Goal: Task Accomplishment & Management: Manage account settings

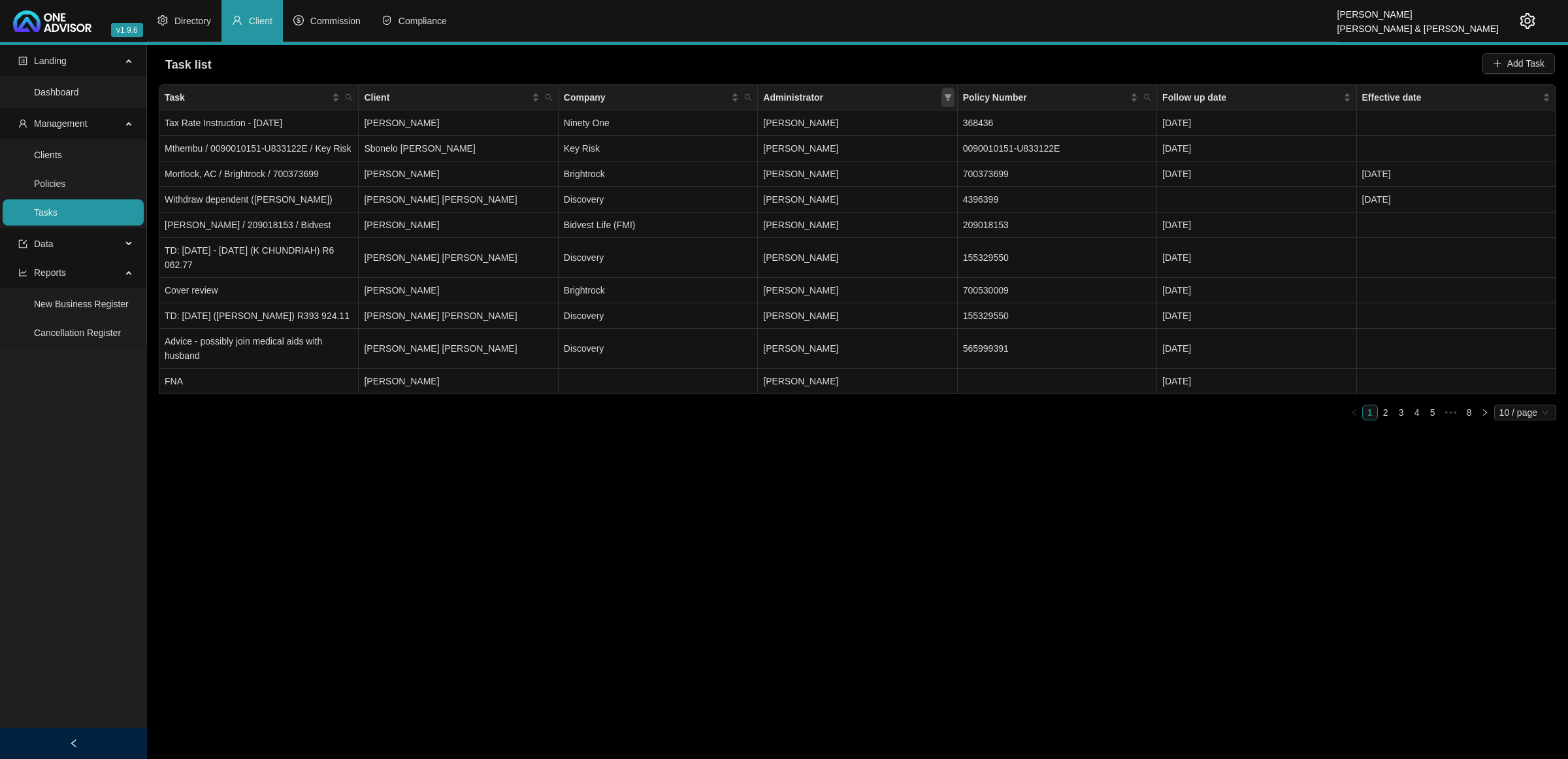
click at [946, 95] on icon "filter" at bounding box center [947, 97] width 7 height 6
click at [858, 202] on span "[PERSON_NAME]" at bounding box center [818, 206] width 81 height 10
checkbox input "true"
click at [944, 304] on button "OK" at bounding box center [938, 301] width 23 height 16
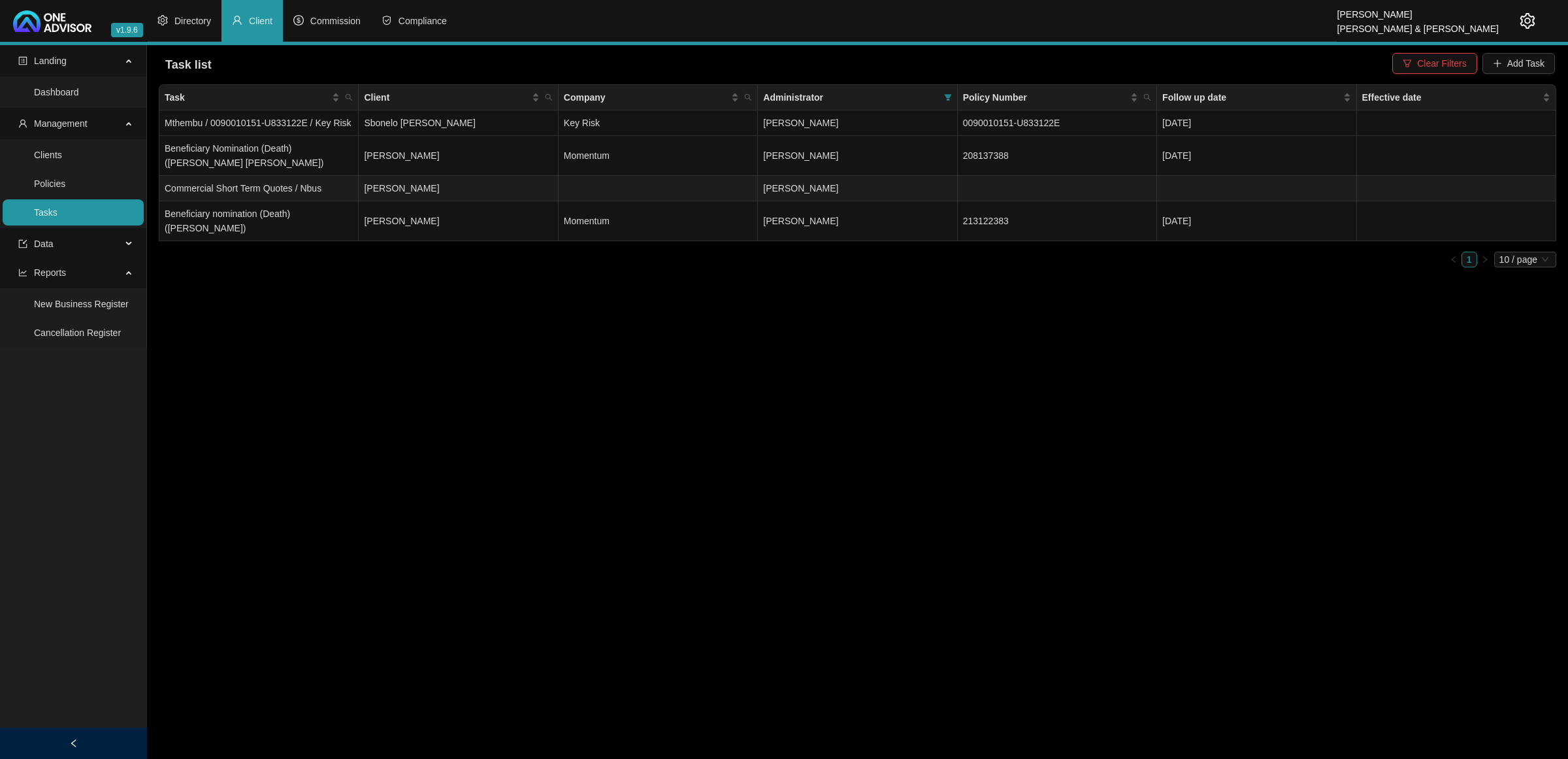
click at [519, 181] on td "[PERSON_NAME]" at bounding box center [458, 188] width 199 height 26
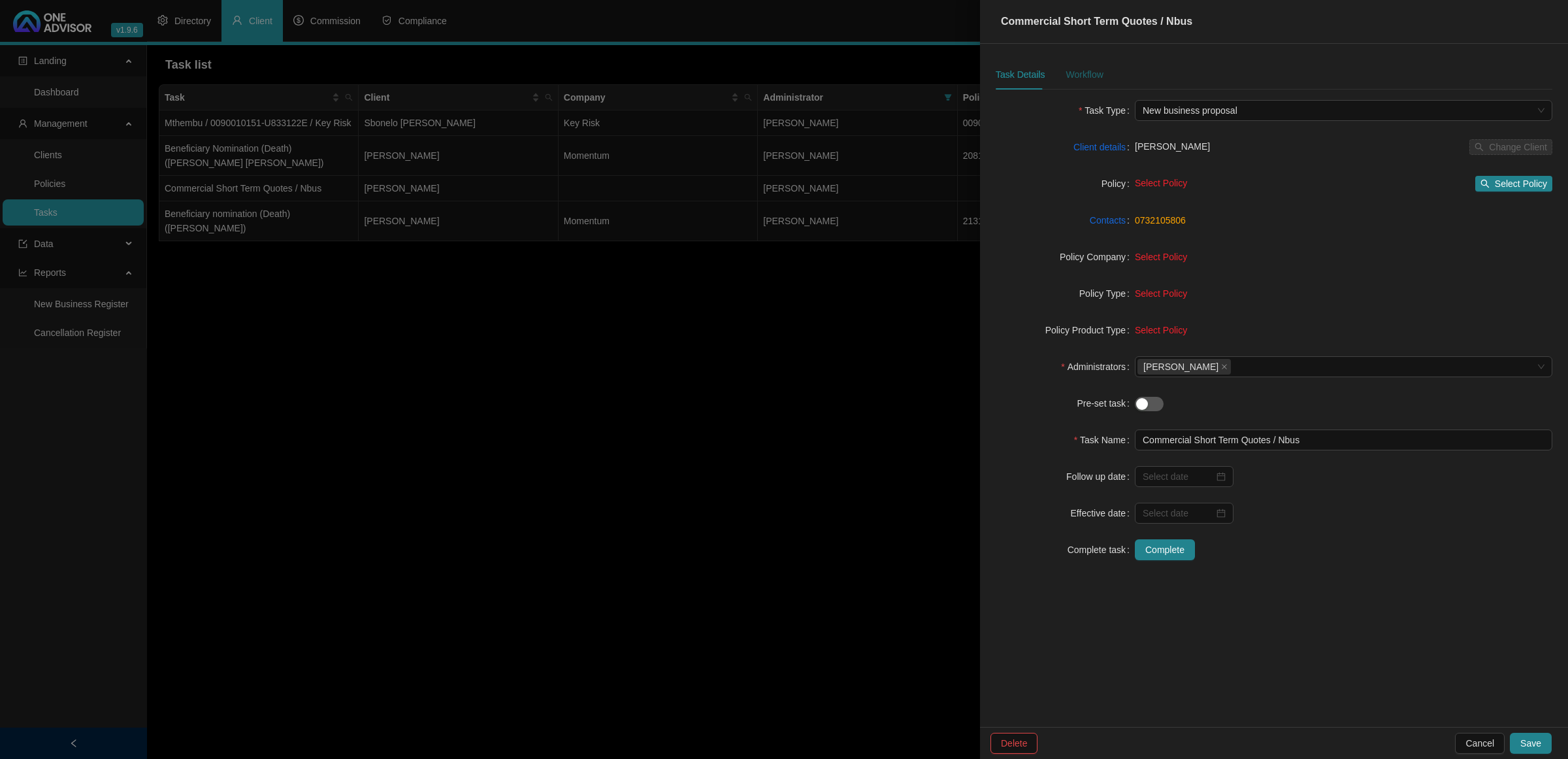
click at [1088, 72] on div "Workflow" at bounding box center [1084, 74] width 37 height 15
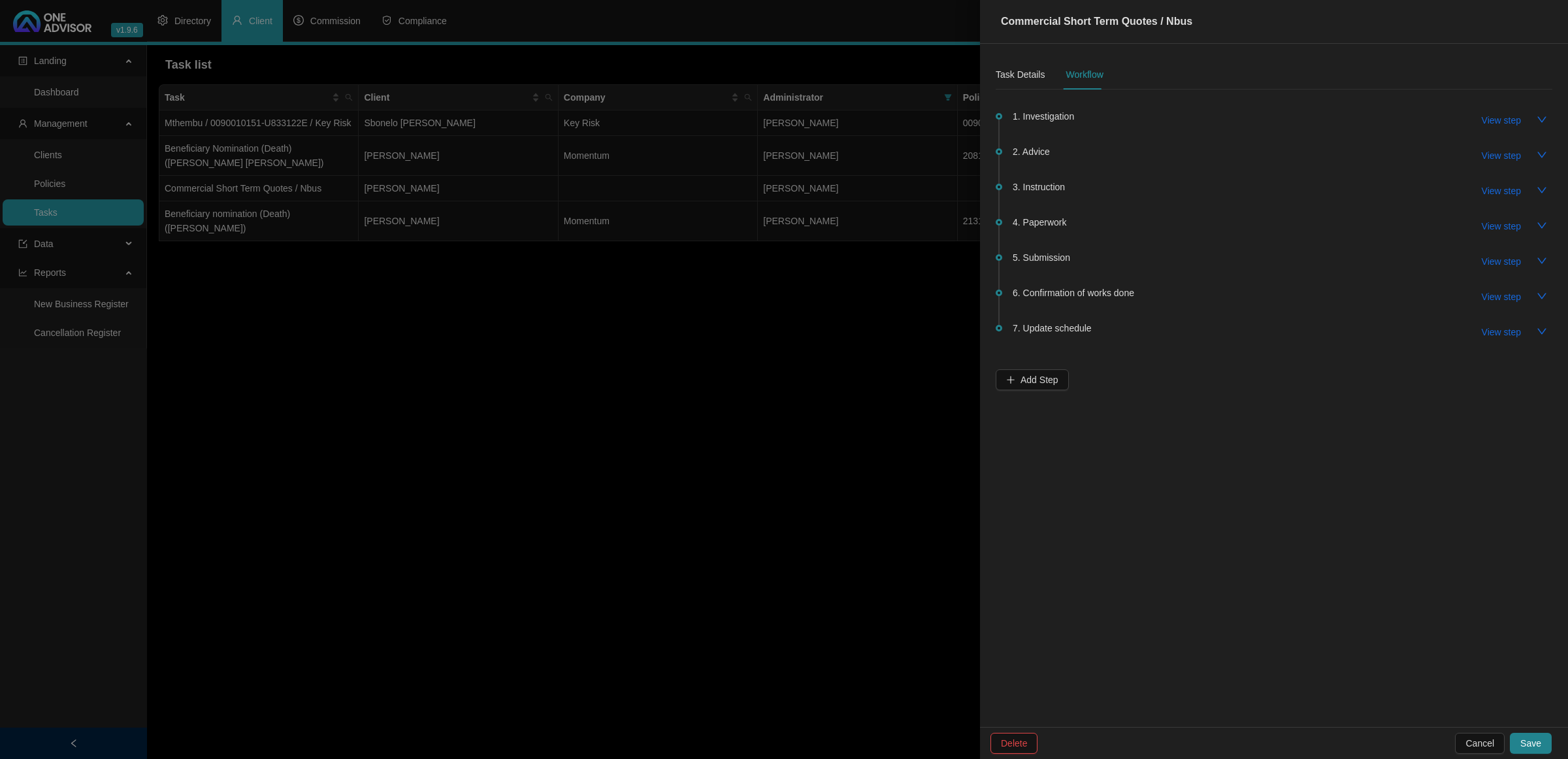
click at [1047, 116] on span "1. Investigation" at bounding box center [1043, 116] width 61 height 15
click at [1497, 122] on span "View step" at bounding box center [1501, 120] width 40 height 15
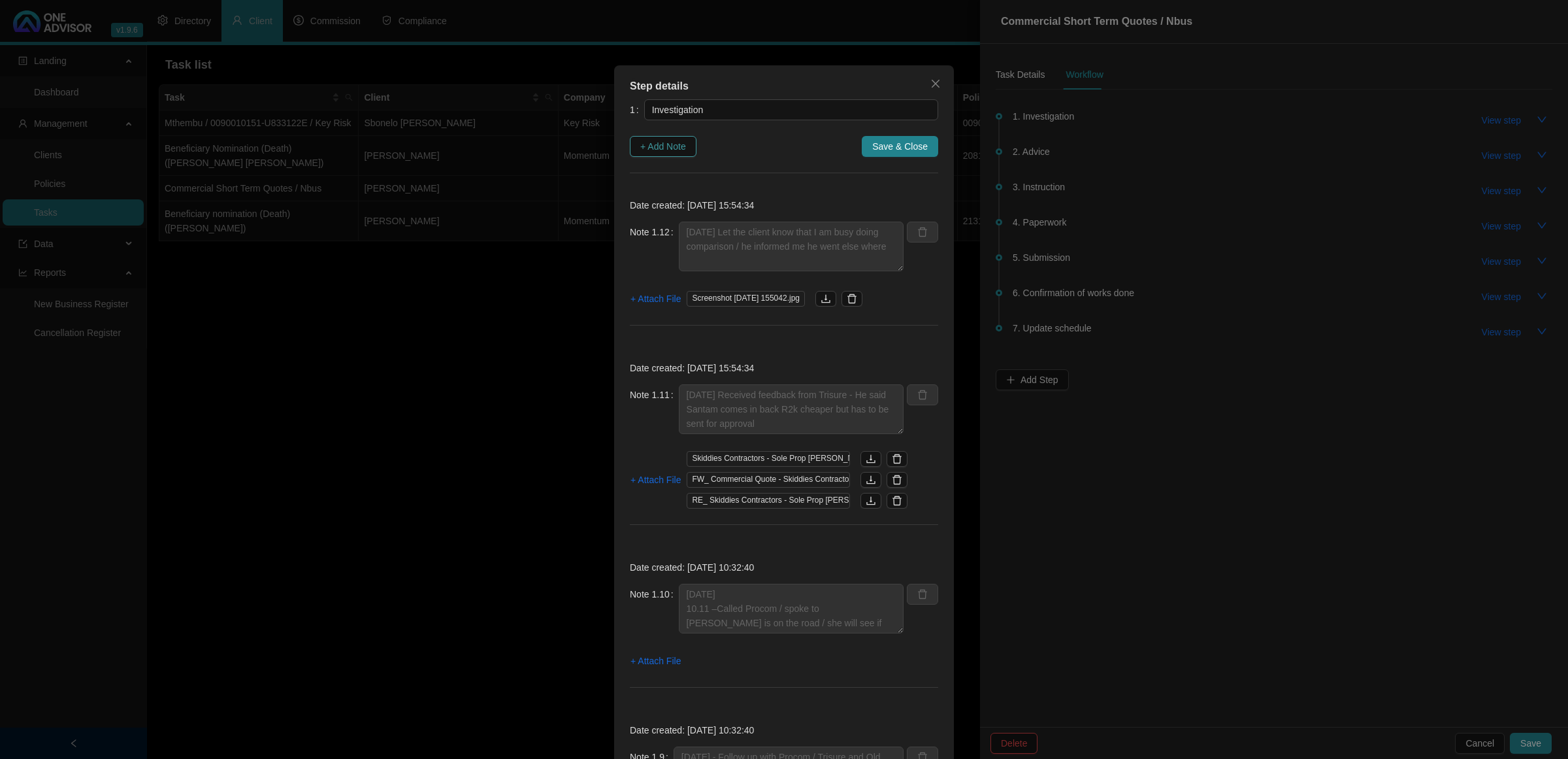
click at [649, 146] on span "+ Add Note" at bounding box center [663, 147] width 46 height 15
type textarea "[DATE] Let the client know that I am busy doing comparison / he informed me he …"
type textarea "[DATE] Received feedback from Trisure - He said Santam comes in back R2k cheape…"
type textarea "[DATE] 10.11 –Called Procom / spoke to [PERSON_NAME] is on the road / she will …"
type textarea "[DATE] - Follow up with Procom / Trisure and Old Mutual Old Mutual responded - …"
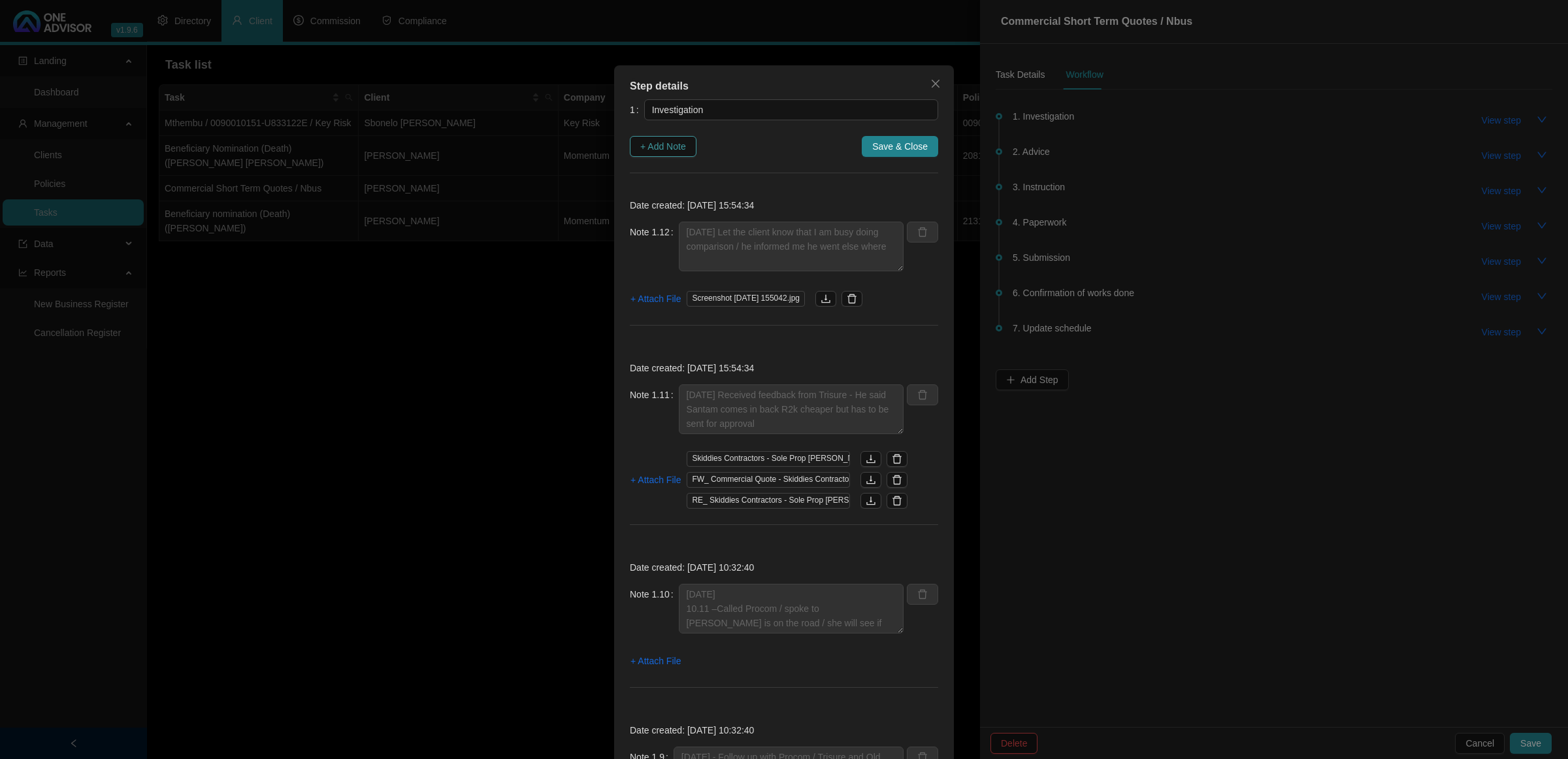
type textarea "[DATE] - Follow up on quotes from Trisure"
type textarea "[DATE] - Requested quote from Momentum Commercial"
type textarea "[DATE] Received Procom Personal Quote back"
type textarea "[DATE]- Received personal quote from Procom / Asked [PERSON_NAME] to please inc…"
type textarea "[DATE] [PERSON_NAME] sent a whatsapp there will only be 3 vehicles the 2018 Hyu…"
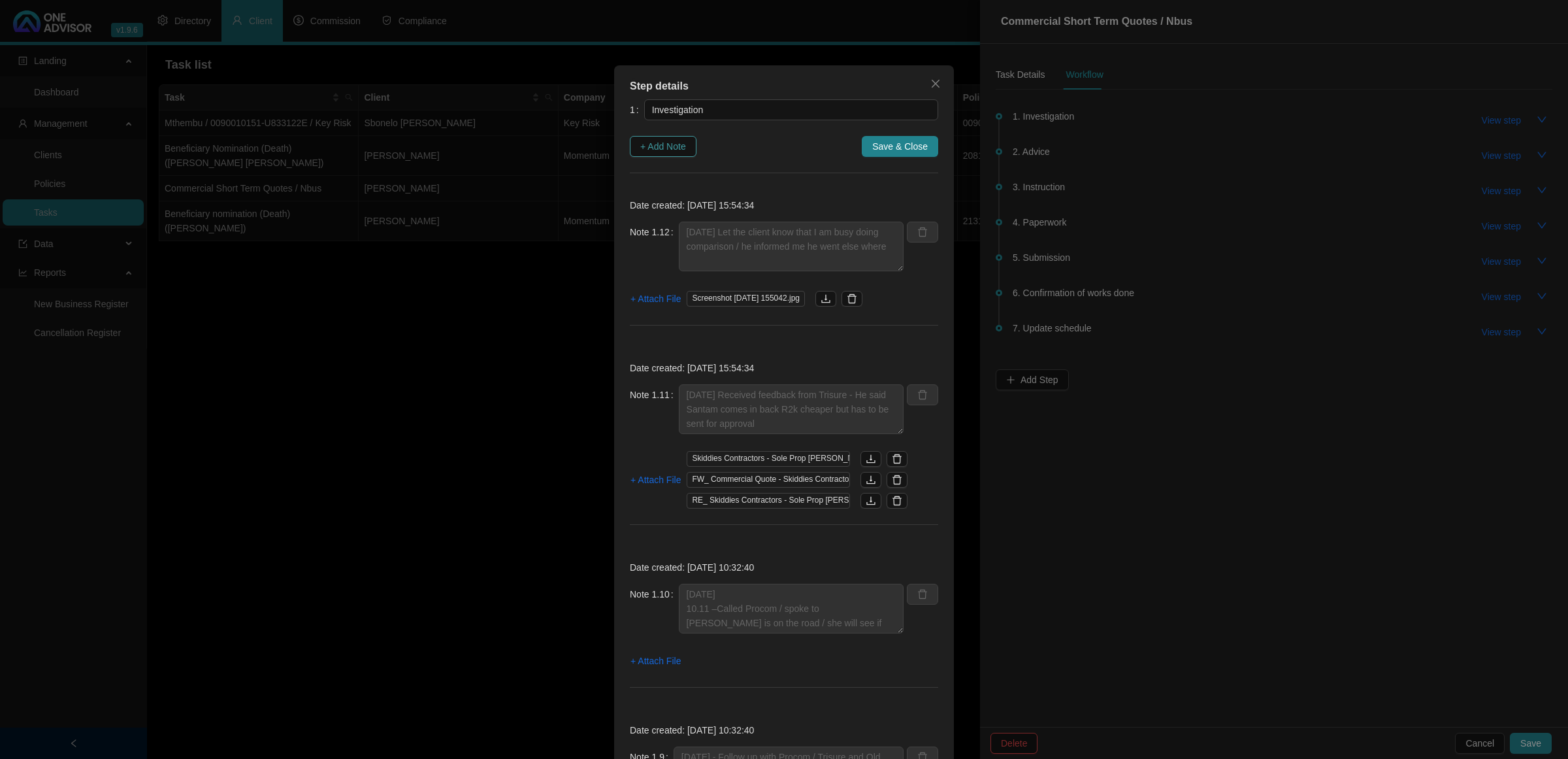
type textarea "[DATE] - Emailed Old Mutual / Trisure and Procom and requested quotations"
type textarea "[DATE] -15.26 - Called and Spoke to [PERSON_NAME] to gather some information 1.…"
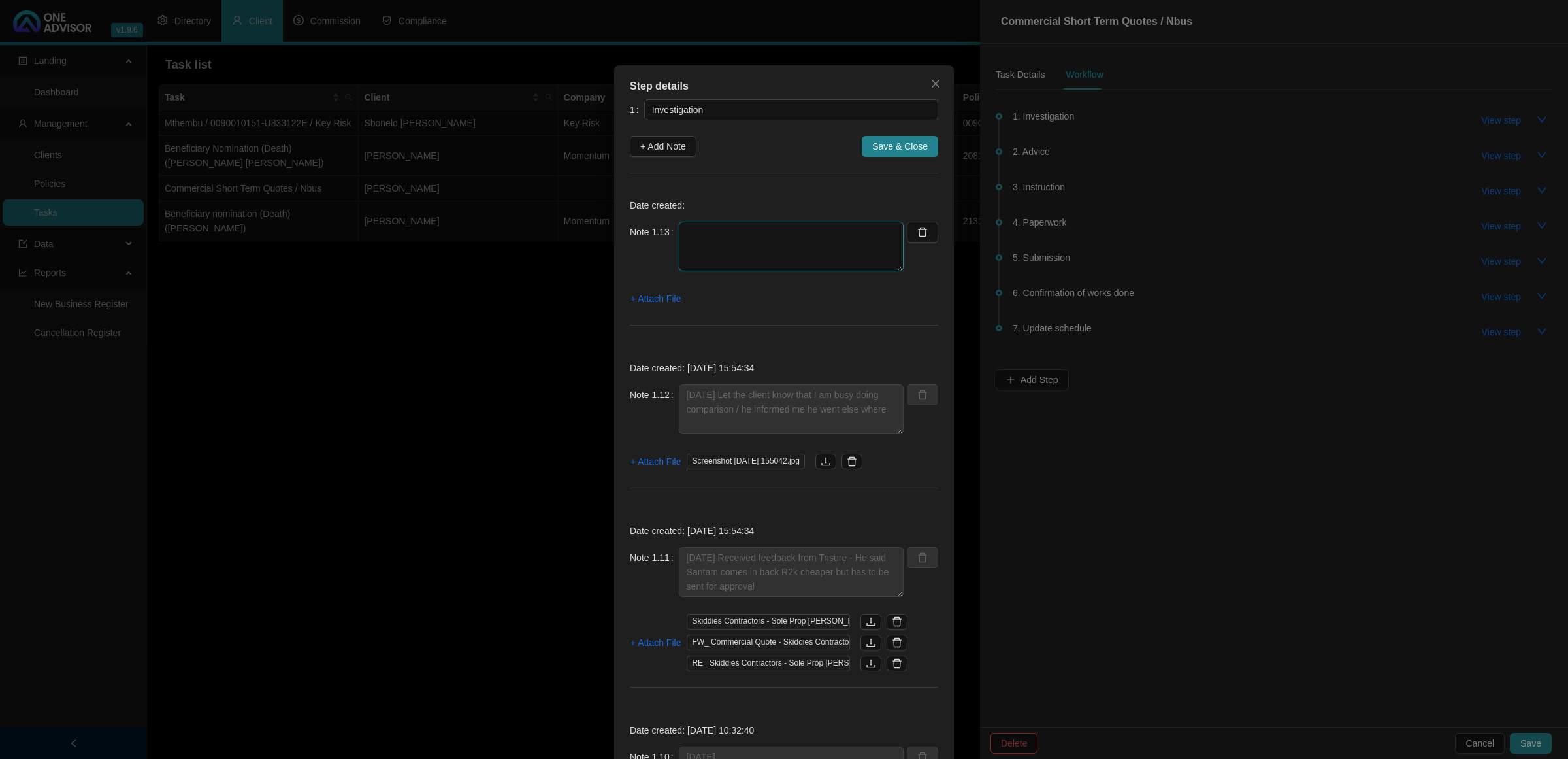
click at [760, 227] on textarea at bounding box center [791, 247] width 225 height 50
type textarea "[DATE] - Received quotes from Momentum / Old Mutual"
click at [644, 298] on span "+ Attach File" at bounding box center [656, 298] width 50 height 15
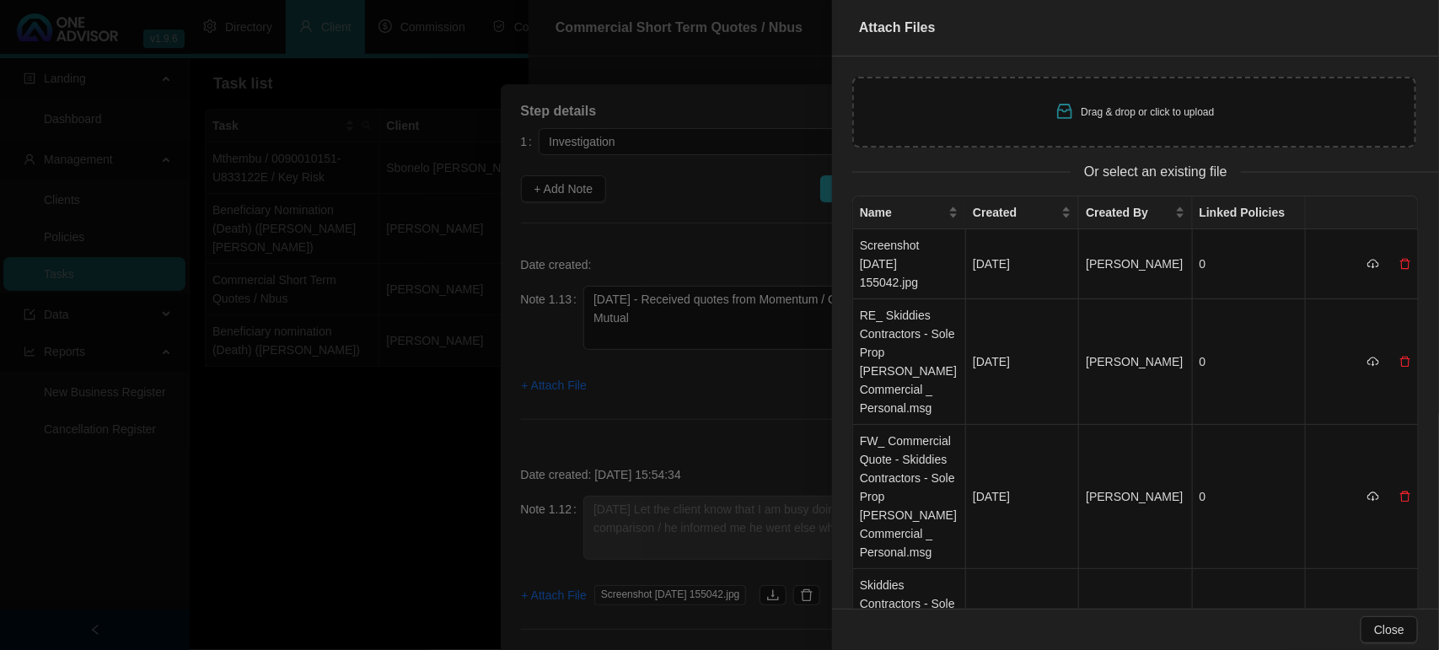
click at [1022, 104] on div "Drag & drop or click to upload" at bounding box center [1134, 112] width 564 height 71
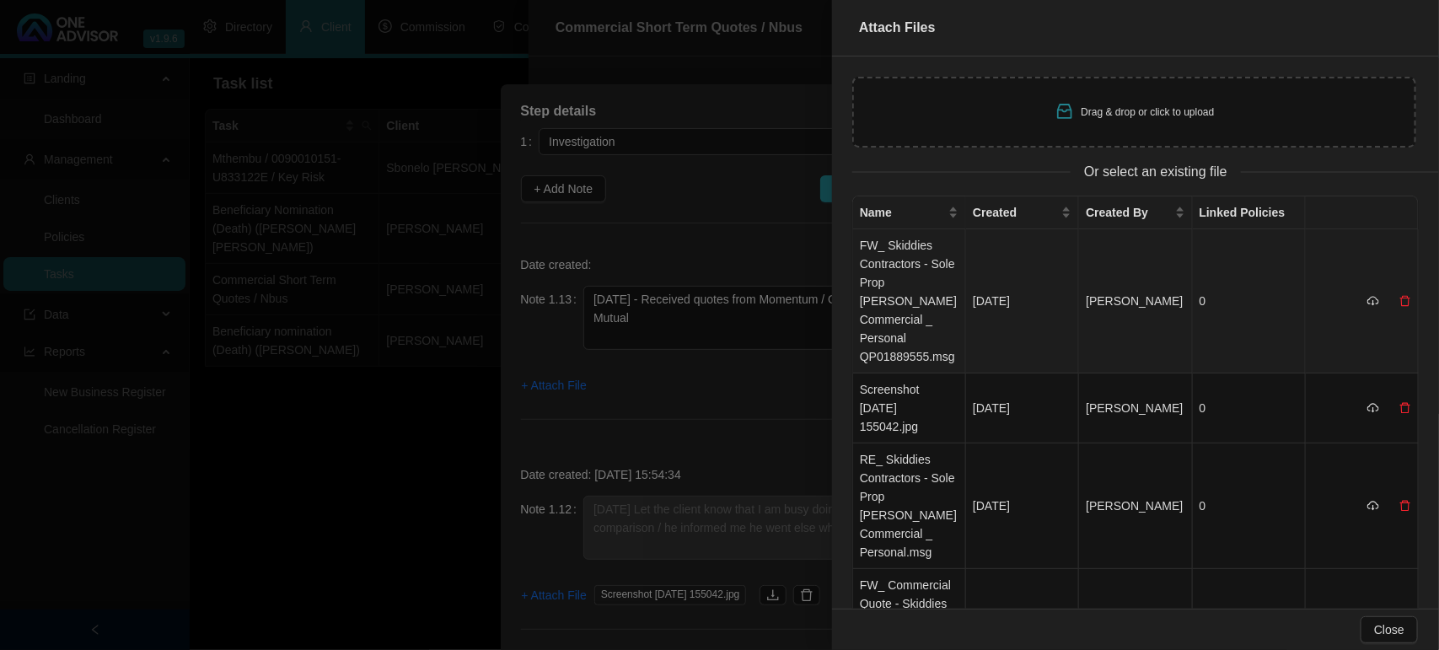
click at [904, 299] on td "FW_ Skiddies Contractors - Sole Prop [PERSON_NAME] Commercial _ Personal QP0188…" at bounding box center [909, 301] width 113 height 144
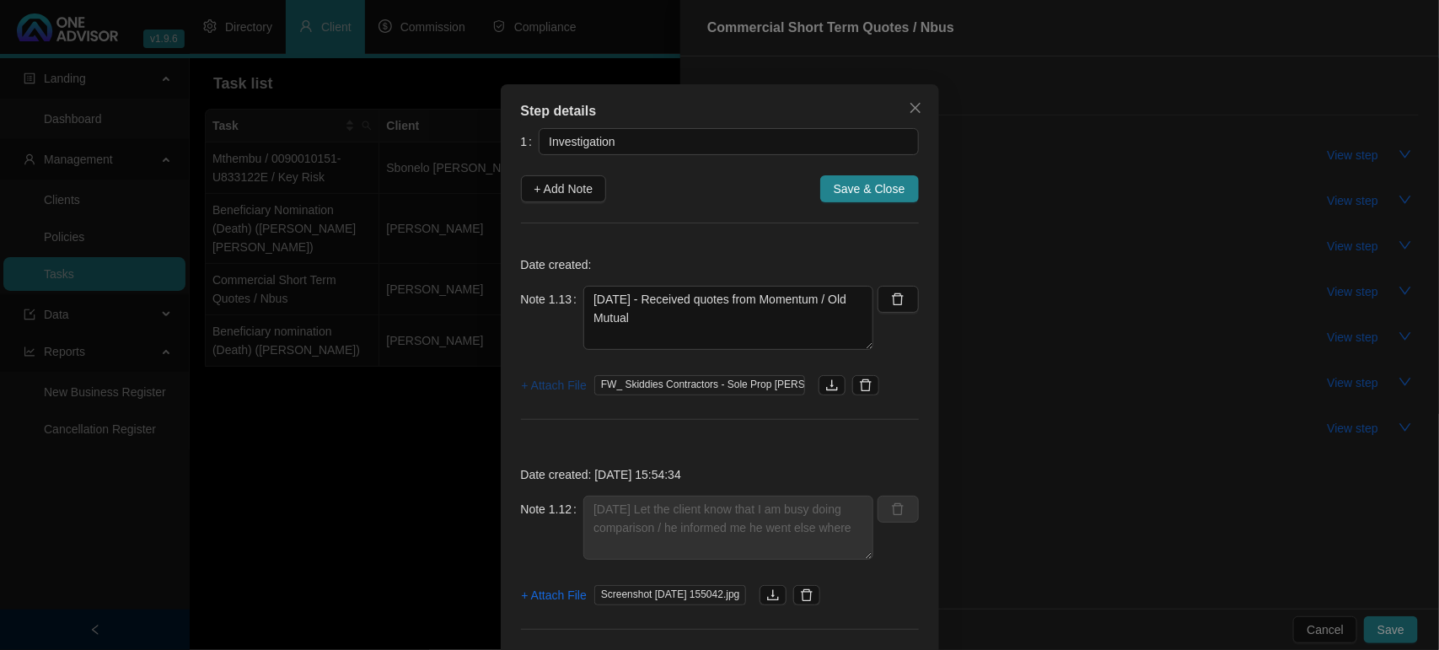
click at [538, 392] on span "+ Attach File" at bounding box center [554, 385] width 65 height 19
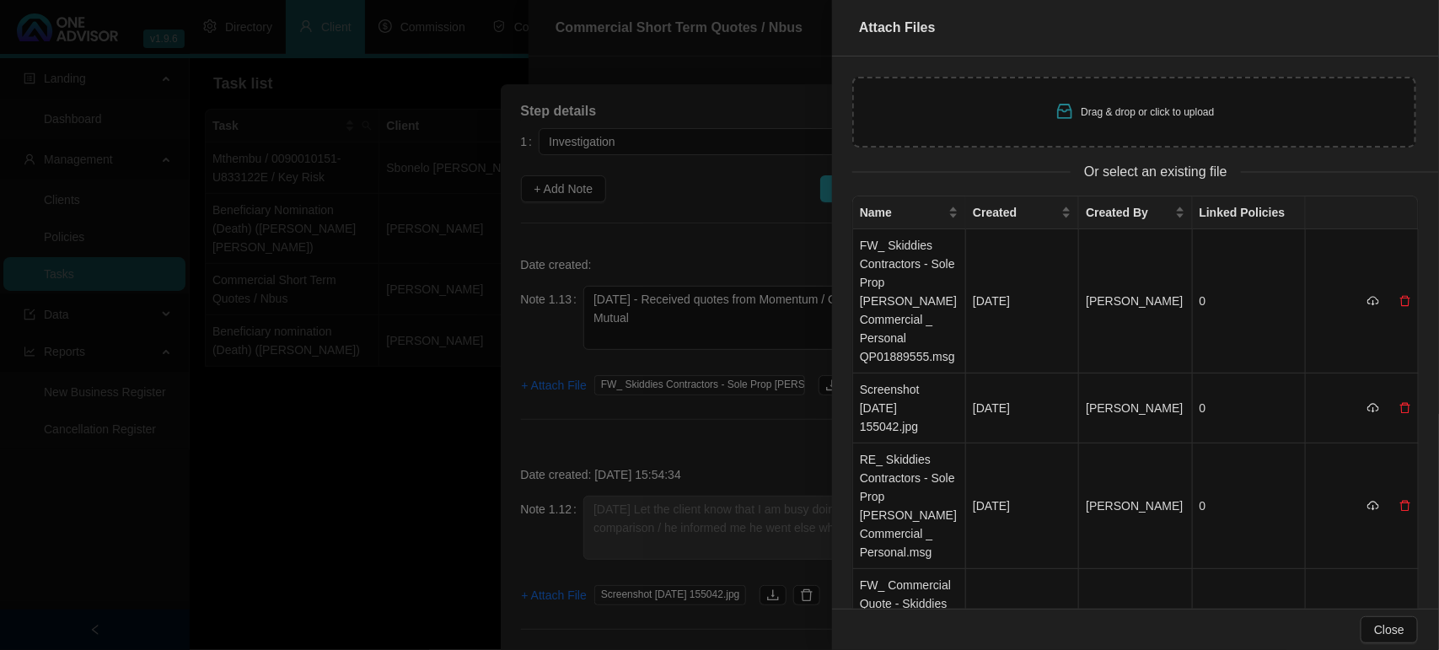
click at [1035, 129] on div "Drag & drop or click to upload" at bounding box center [1134, 112] width 564 height 71
type input "C:\fakepath\RE_ Skiddies Contractors - 702770017 _ thread__i6w9TM1LPYOPzpO0uXBD…"
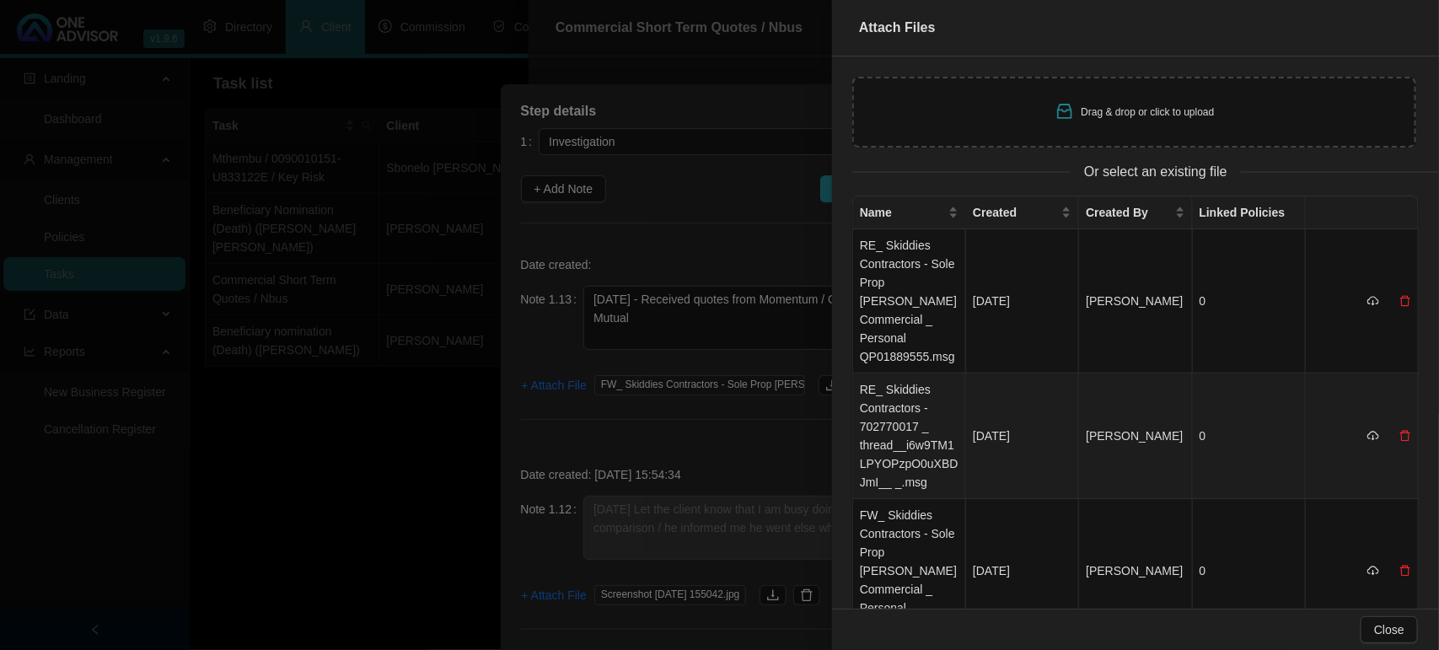
scroll to position [105, 0]
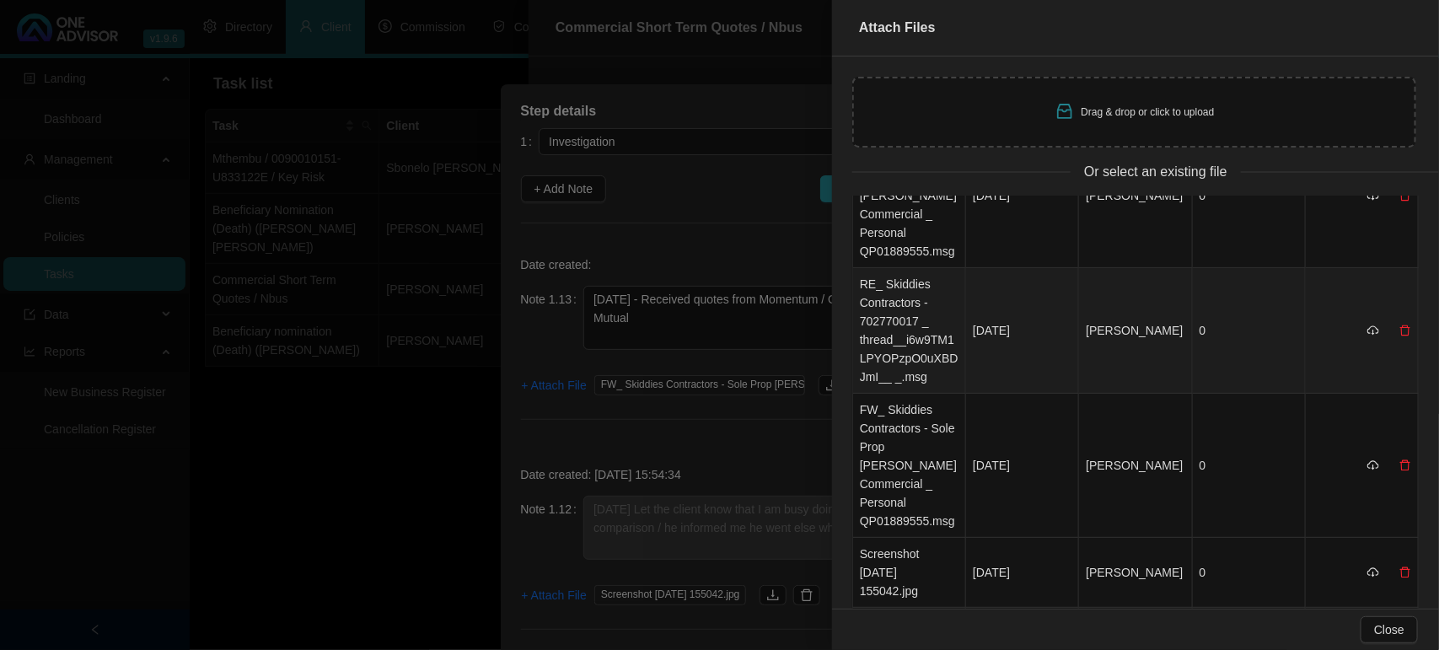
click at [882, 316] on td "RE_ Skiddies Contractors - 702770017 _ thread__i6w9TM1LPYOPzpO0uXBDJmI__ _.msg" at bounding box center [909, 331] width 113 height 126
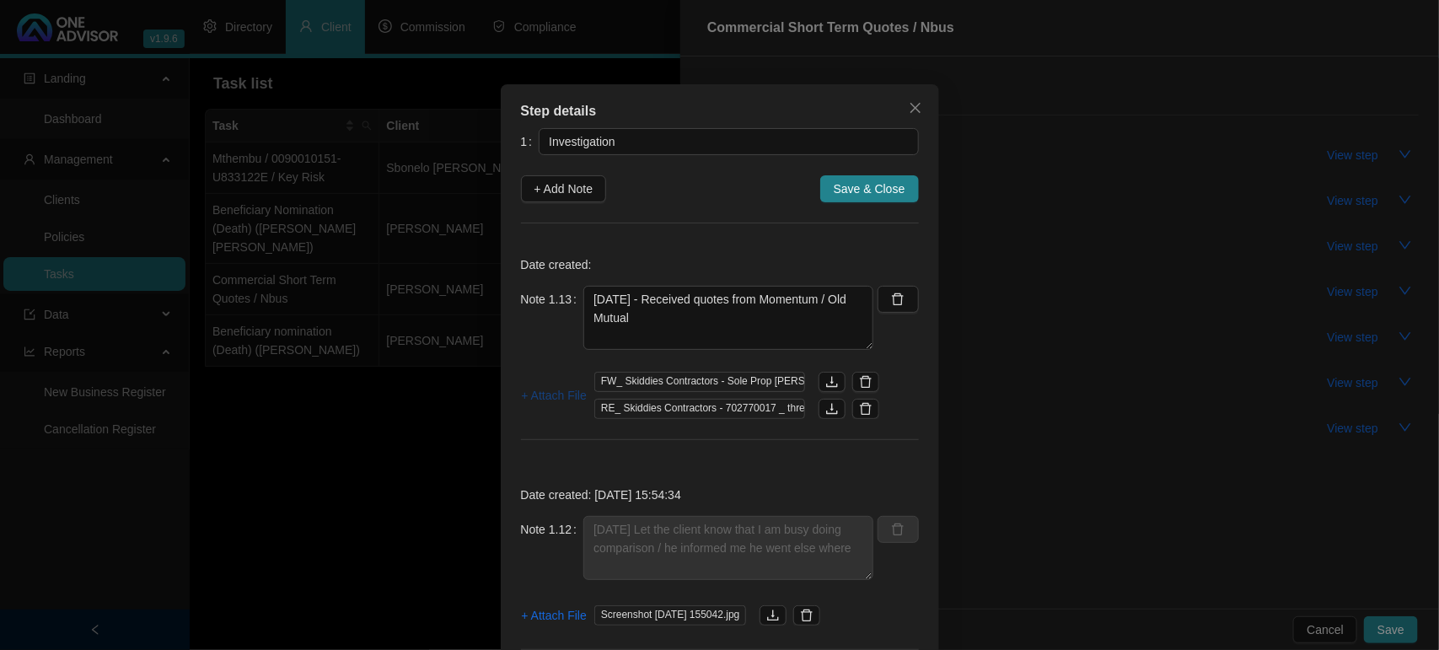
click at [540, 393] on span "+ Attach File" at bounding box center [554, 395] width 65 height 19
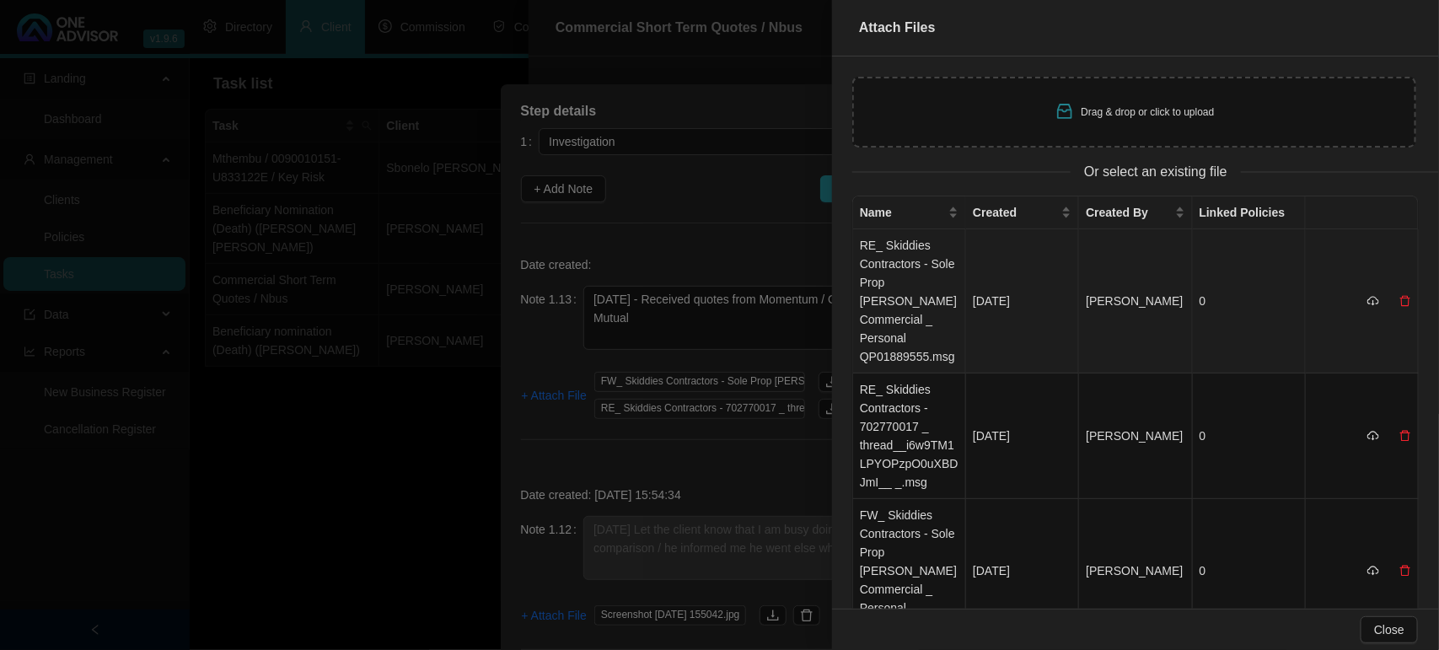
click at [916, 313] on td "RE_ Skiddies Contractors - Sole Prop [PERSON_NAME] Commercial _ Personal QP0188…" at bounding box center [909, 301] width 113 height 144
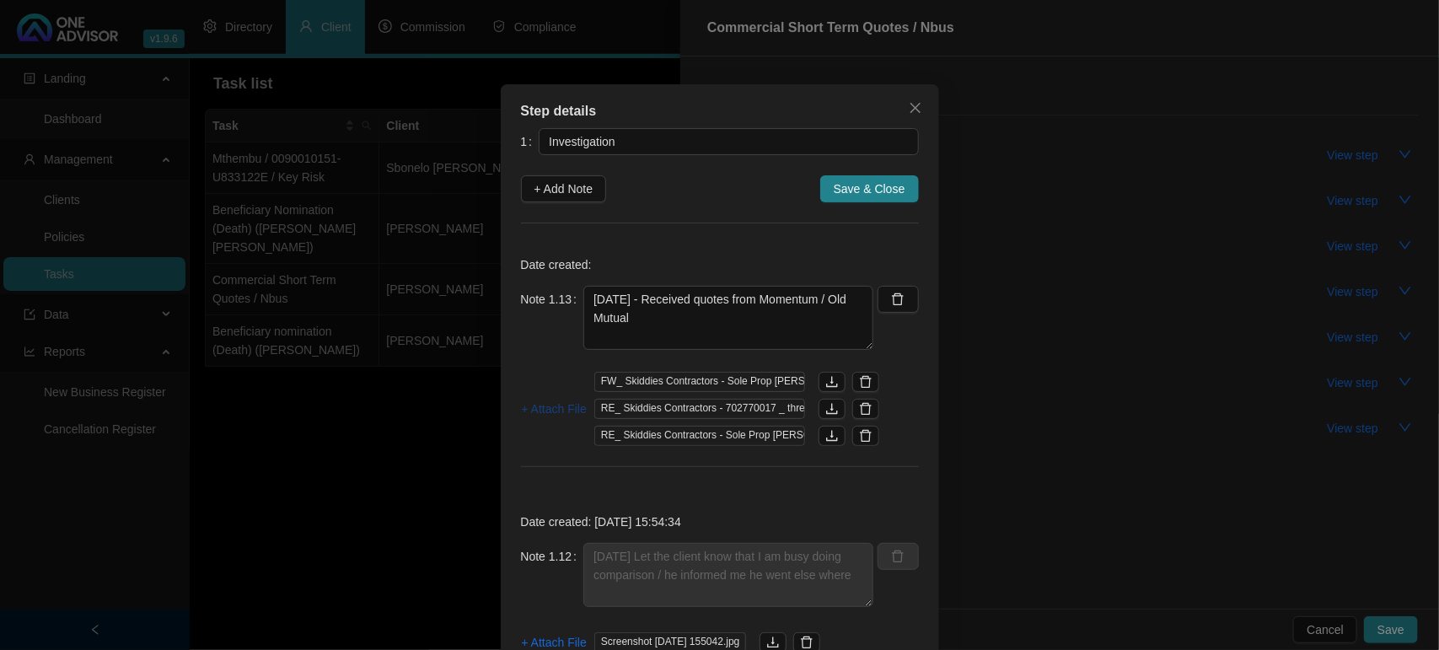
click at [557, 413] on span "+ Attach File" at bounding box center [554, 409] width 65 height 19
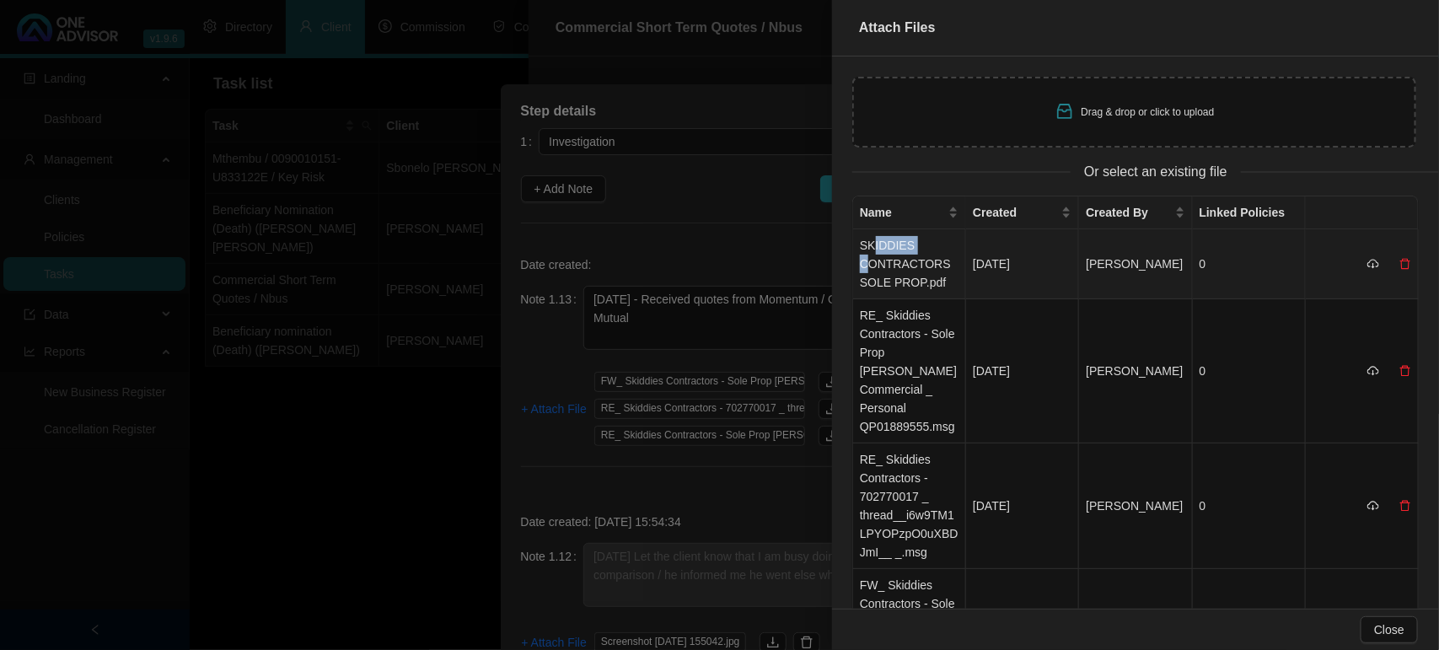
click at [873, 254] on td "SKIDDIES CONTRACTORS SOLE PROP.pdf" at bounding box center [909, 264] width 113 height 70
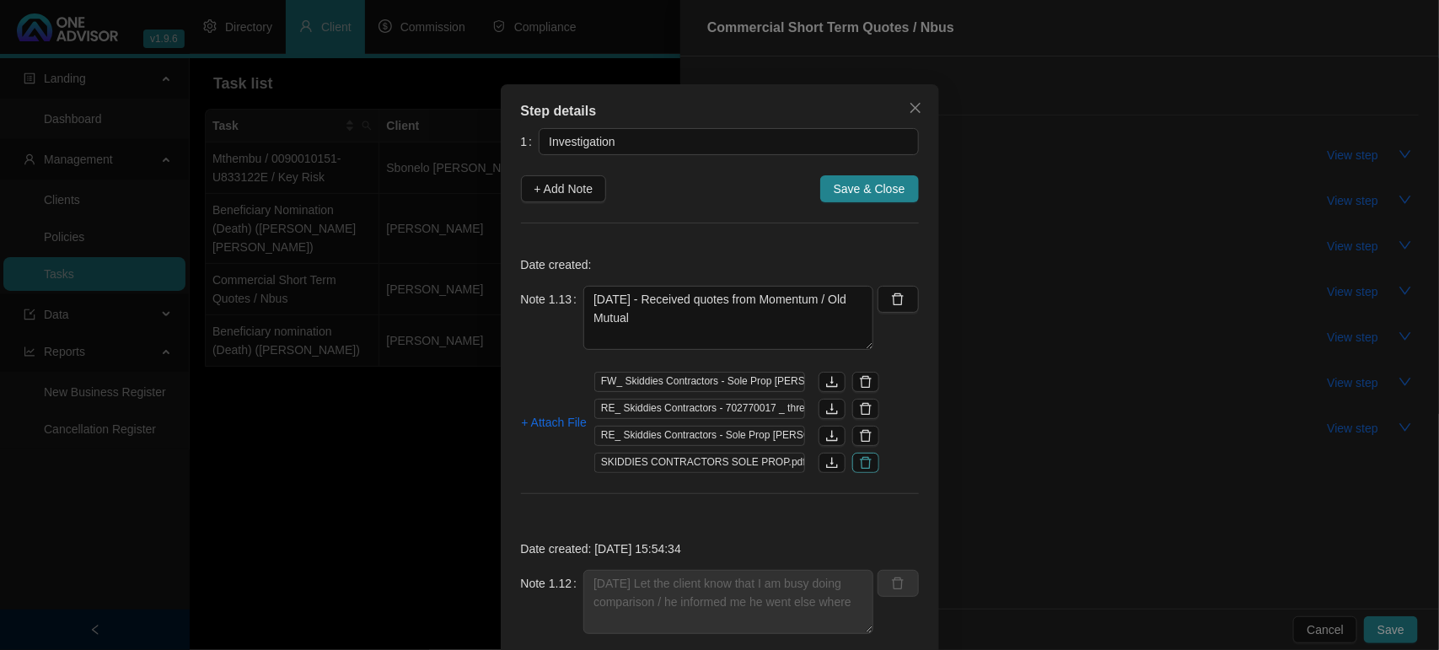
click at [852, 464] on button "button" at bounding box center [865, 463] width 27 height 20
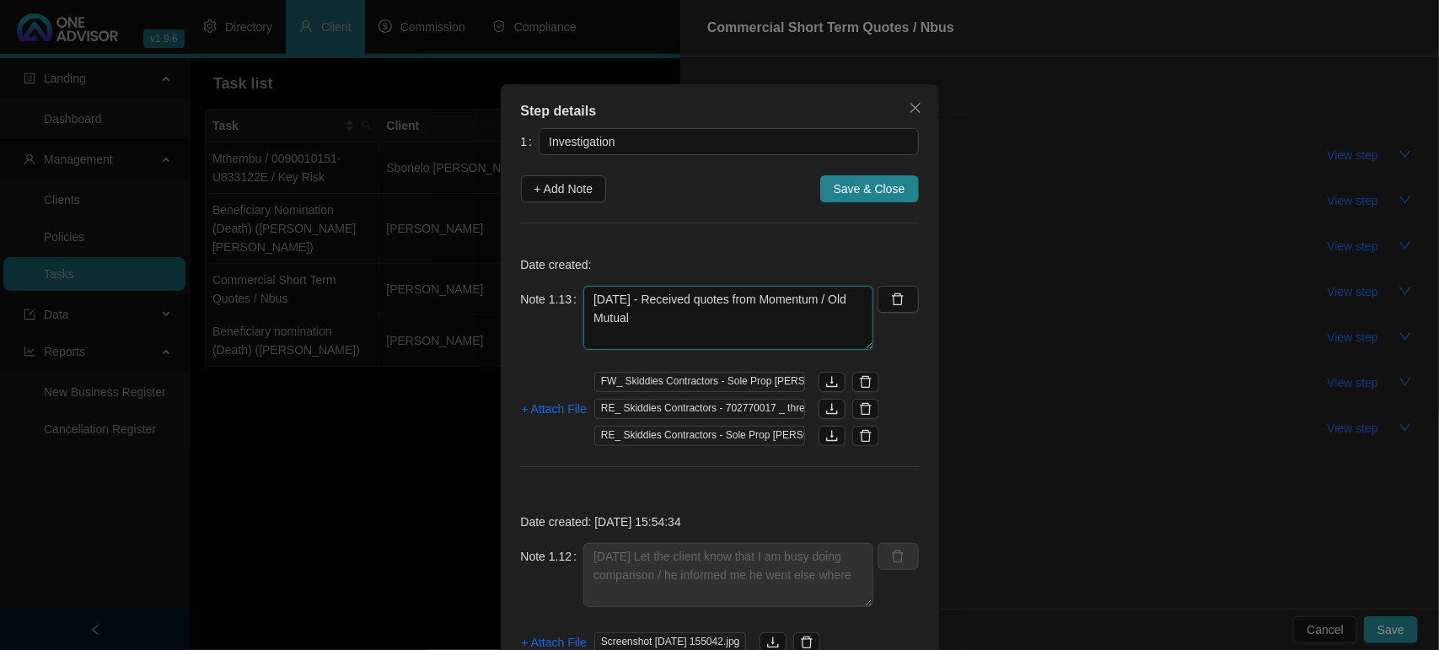
click at [660, 314] on textarea "[DATE] - Received quotes from Momentum / Old Mutual" at bounding box center [728, 318] width 290 height 64
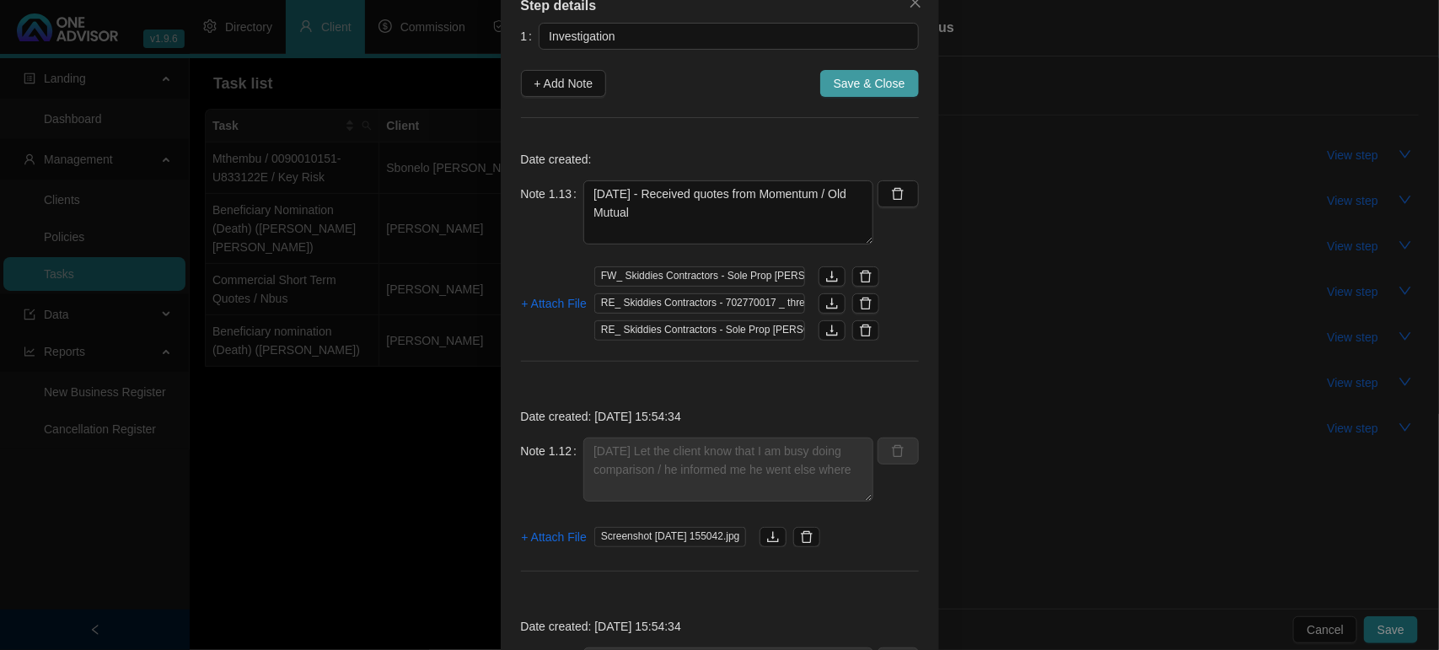
click at [852, 80] on span "Save & Close" at bounding box center [870, 83] width 72 height 19
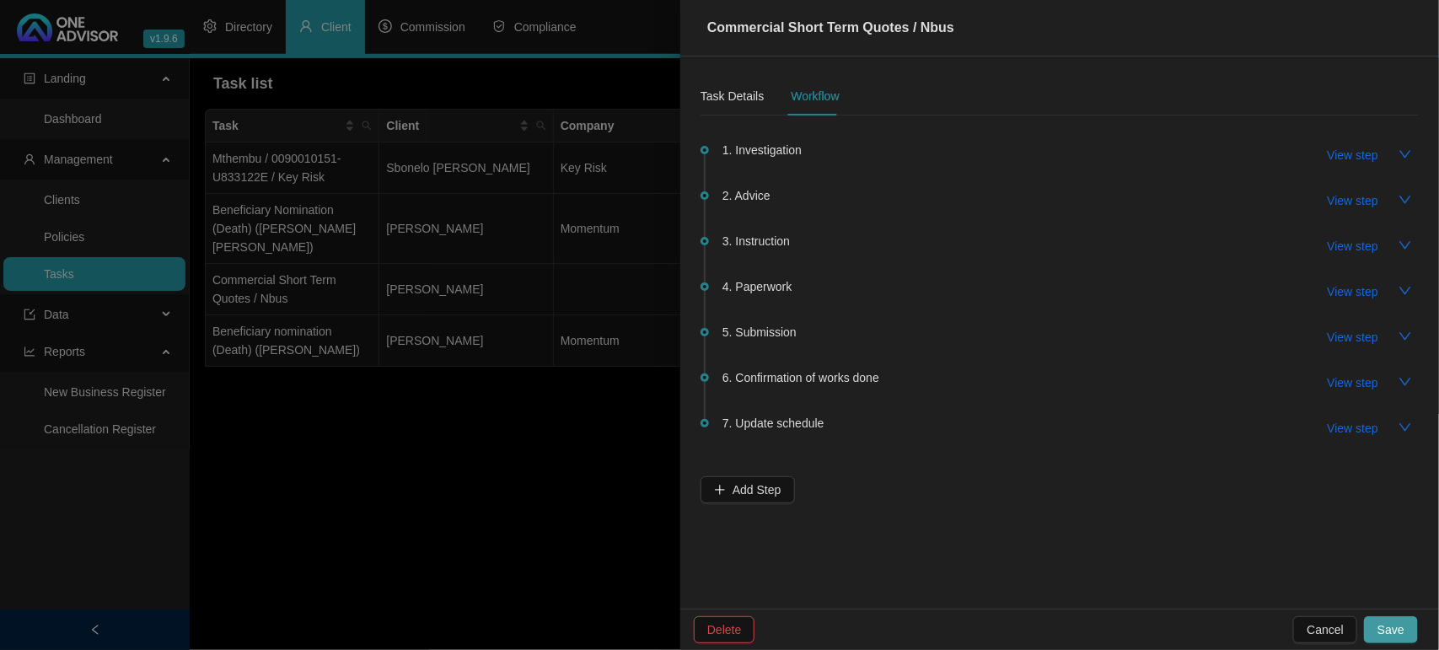
click at [1394, 626] on span "Save" at bounding box center [1391, 630] width 27 height 19
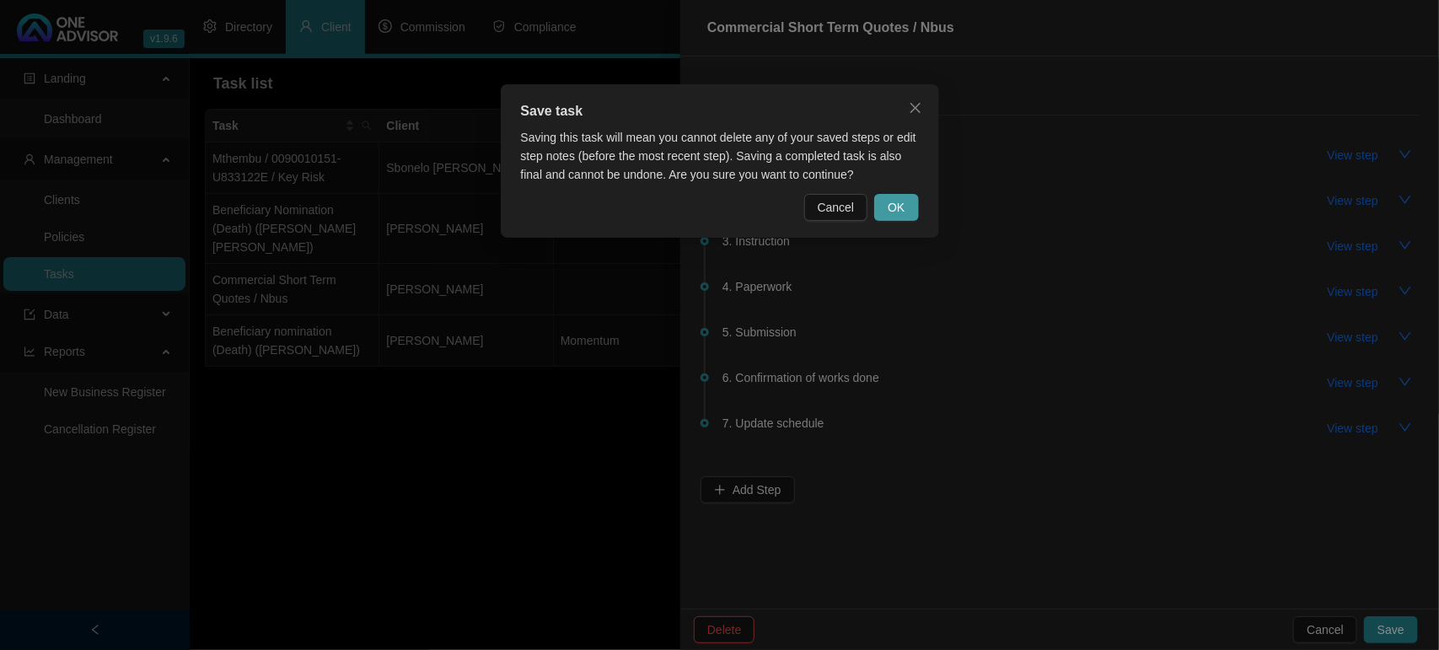
click at [896, 209] on span "OK" at bounding box center [896, 207] width 17 height 19
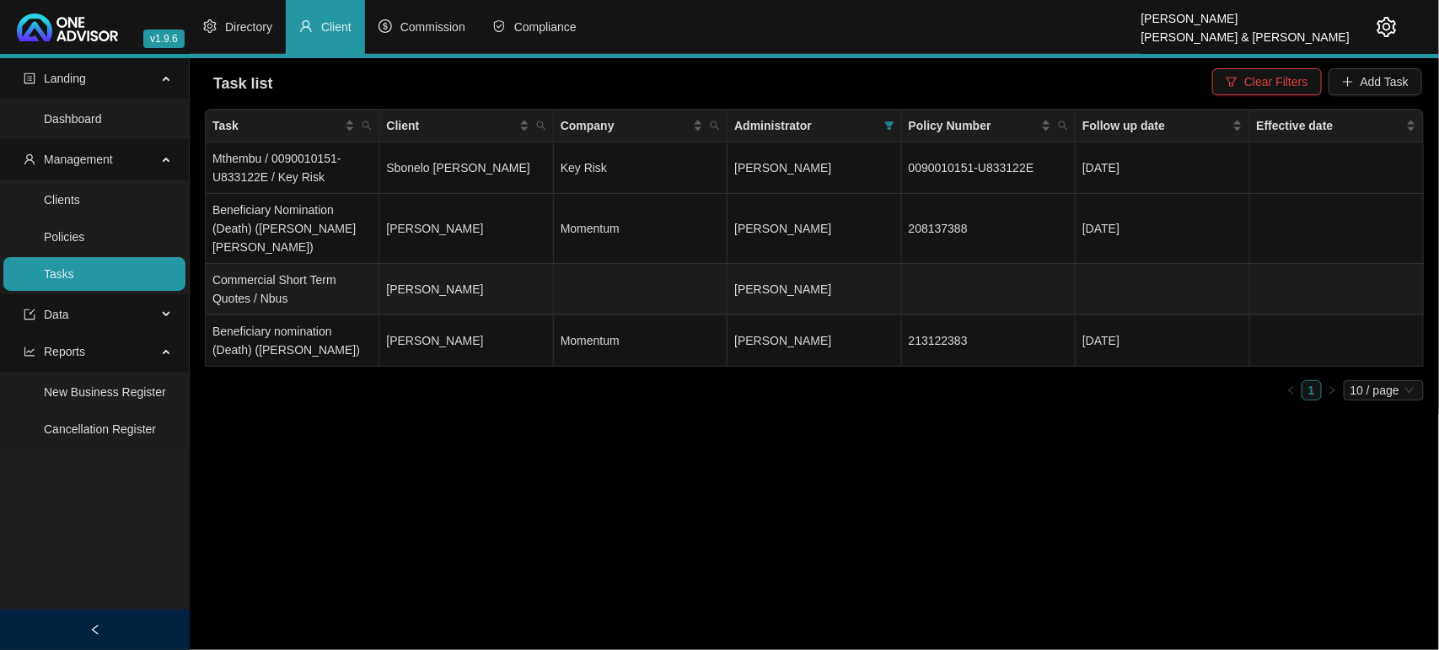
click at [487, 279] on td "[PERSON_NAME]" at bounding box center [466, 289] width 174 height 51
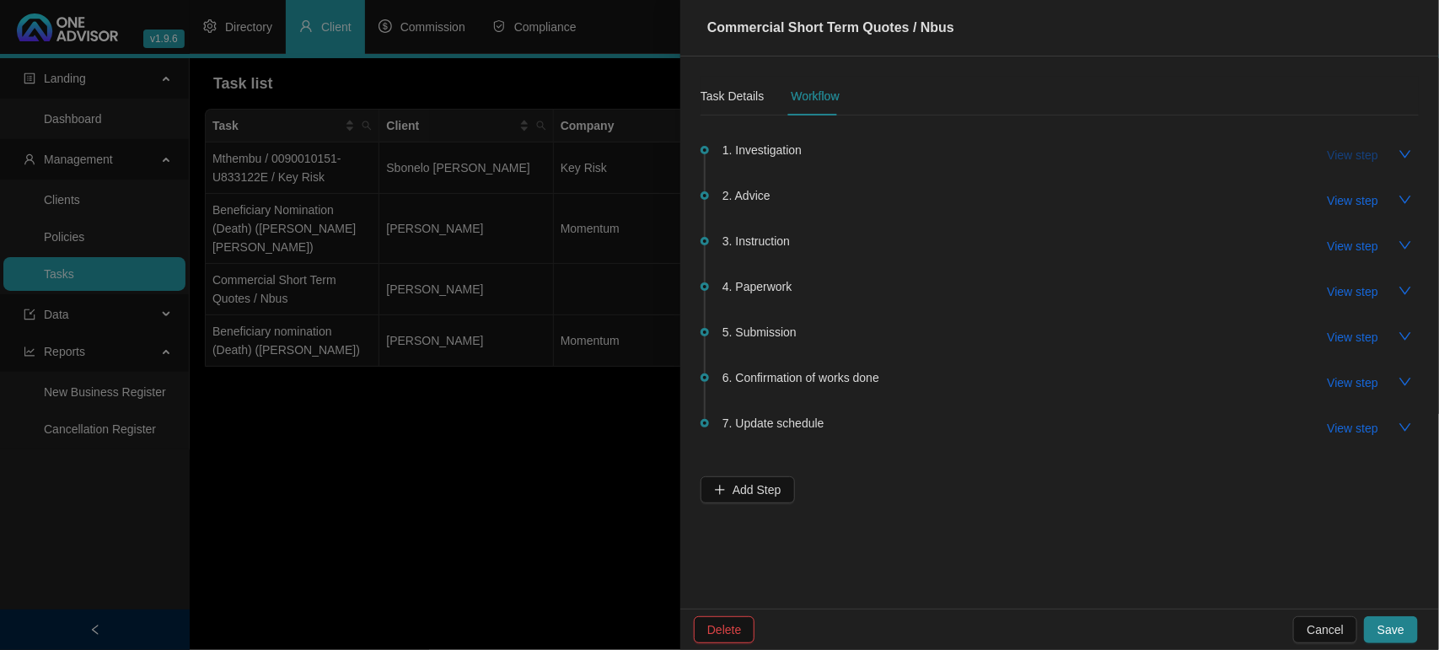
click at [1342, 146] on span "View step" at bounding box center [1353, 155] width 51 height 19
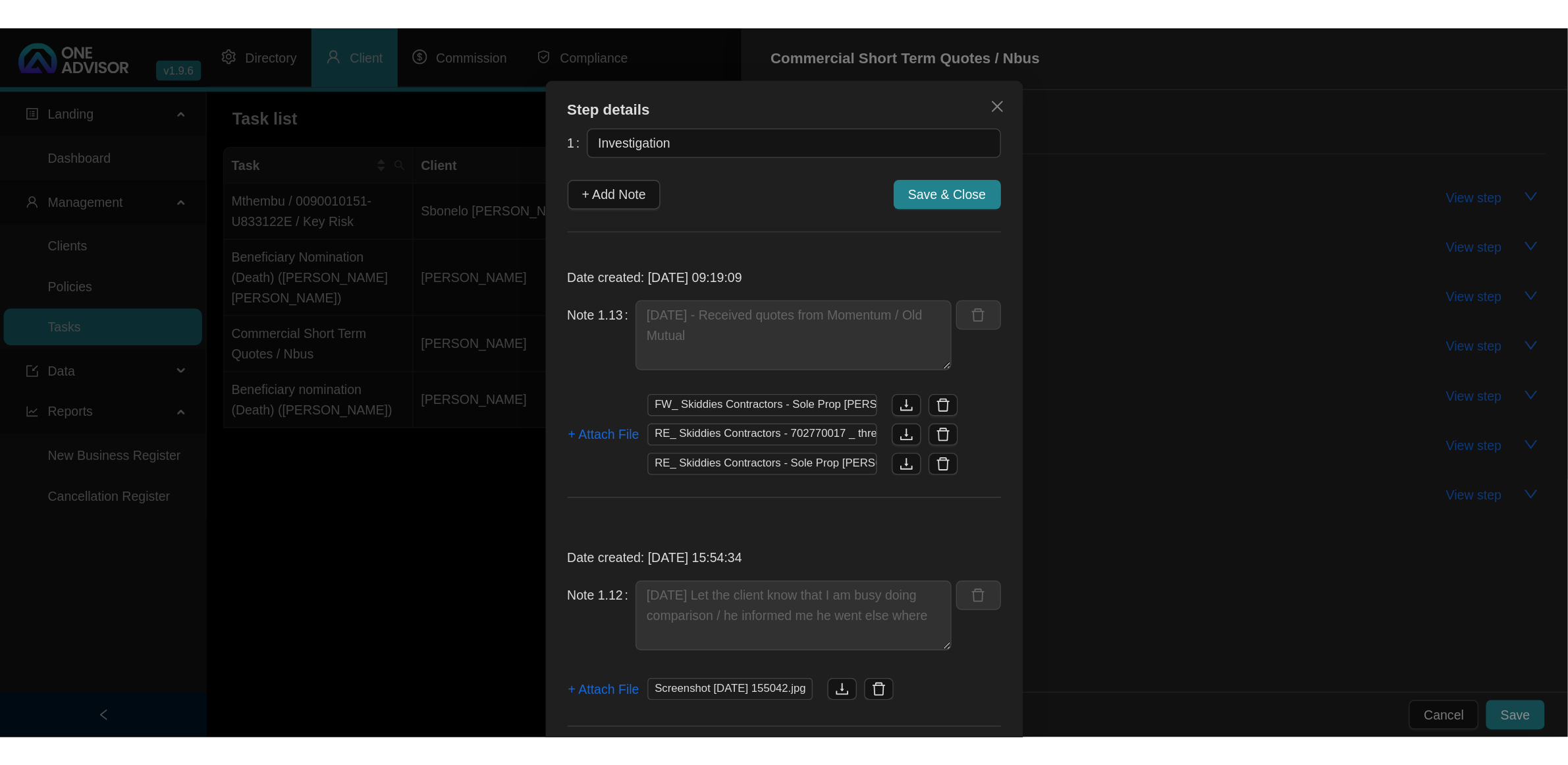
scroll to position [0, 0]
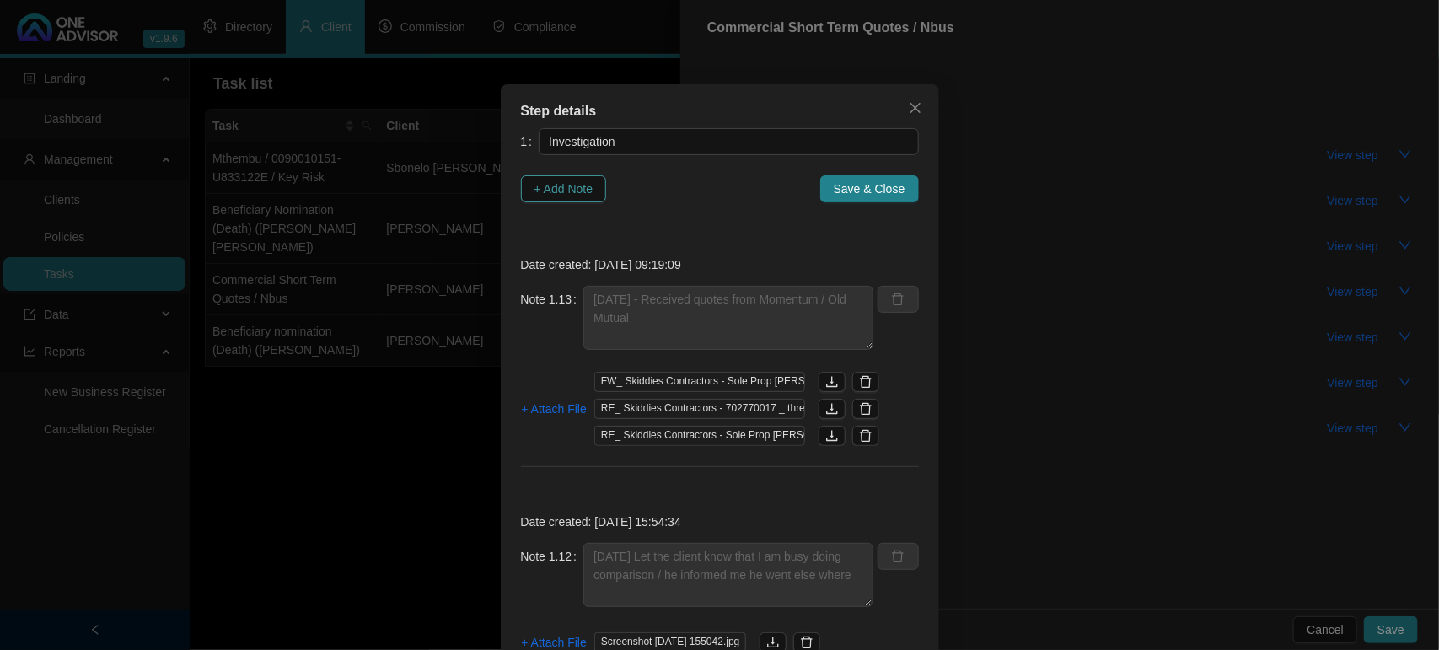
click at [559, 187] on span "+ Add Note" at bounding box center [564, 189] width 59 height 19
type textarea "[DATE] - Received quotes from Momentum / Old Mutual"
type textarea "[DATE] Let the client know that I am busy doing comparison / he informed me he …"
type textarea "[DATE] Received feedback from Trisure - He said Santam comes in back R2k cheape…"
type textarea "[DATE] 10.11 –Called Procom / spoke to [PERSON_NAME] is on the road / she will …"
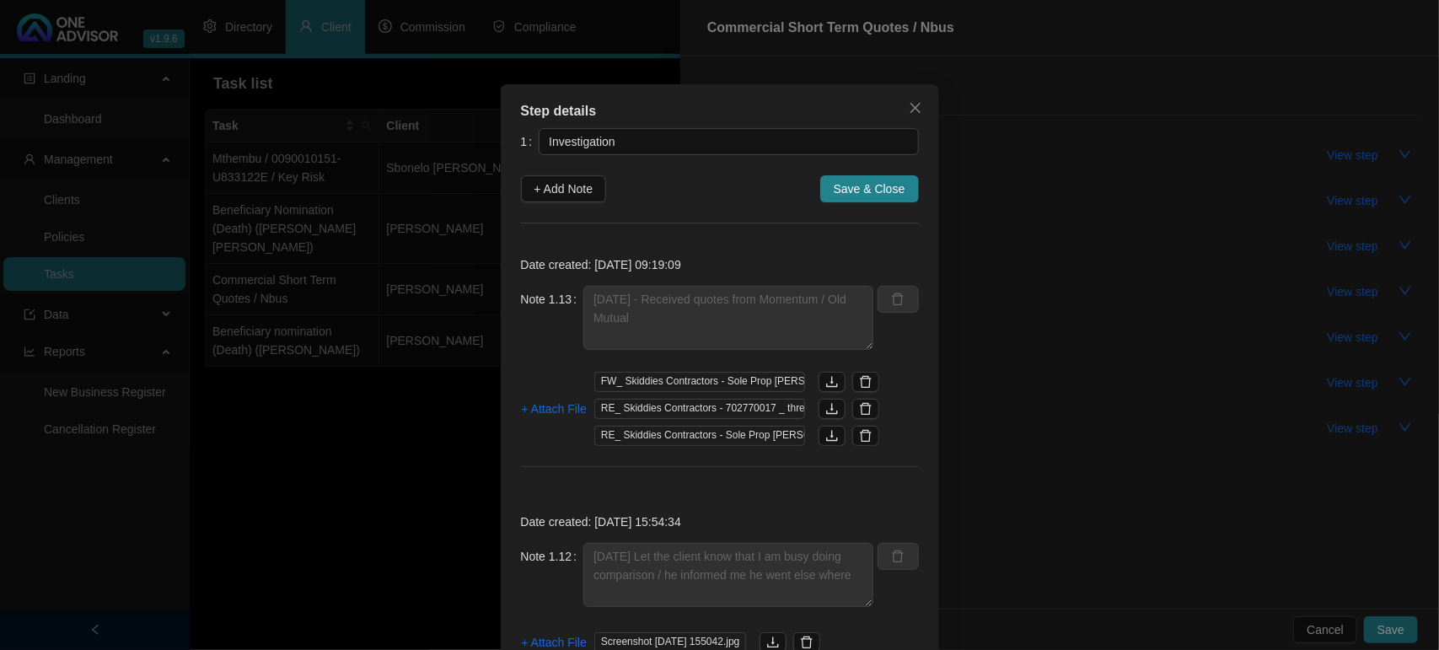
type textarea "[DATE] - Follow up with Procom / Trisure and Old Mutual Old Mutual responded - …"
type textarea "[DATE] - Follow up on quotes from Trisure"
type textarea "[DATE] - Requested quote from Momentum Commercial"
type textarea "[DATE] Received Procom Personal Quote back"
type textarea "[DATE]- Received personal quote from Procom / Asked [PERSON_NAME] to please inc…"
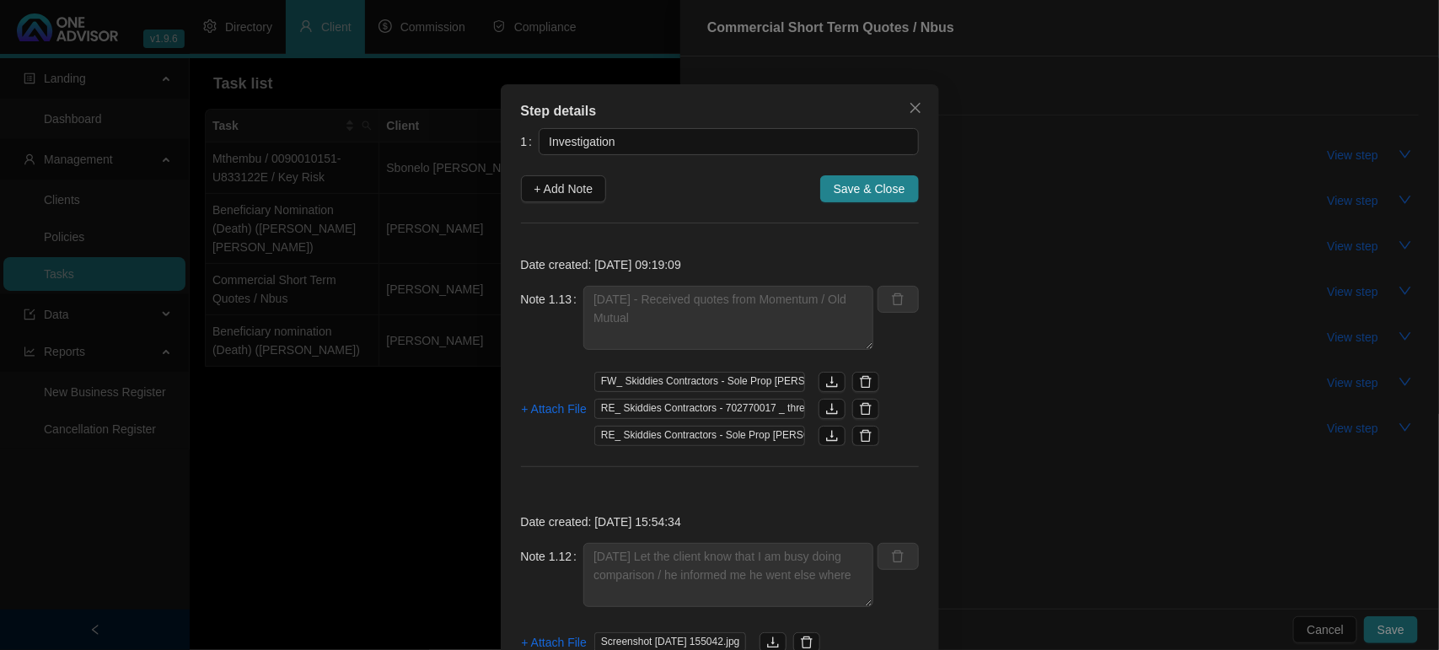
type textarea "[DATE] [PERSON_NAME] sent a whatsapp there will only be 3 vehicles the 2018 Hyu…"
type textarea "[DATE] - Emailed Old Mutual / Trisure and Procom and requested quotations"
type textarea "[DATE] -15.26 - Called and Spoke to [PERSON_NAME] to gather some information 1.…"
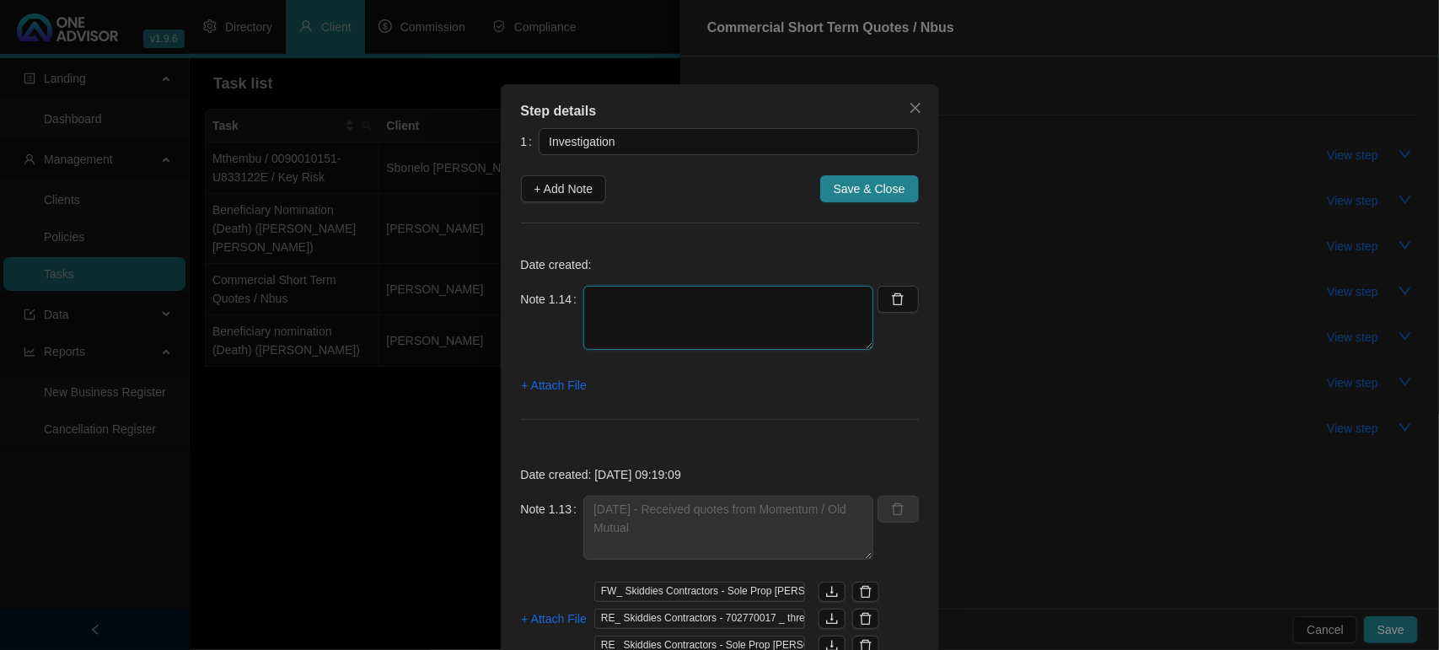
click at [668, 330] on textarea at bounding box center [728, 318] width 290 height 64
type textarea "c"
type textarea "closed quote request with trisure"
click at [562, 388] on span "+ Attach File" at bounding box center [554, 385] width 65 height 19
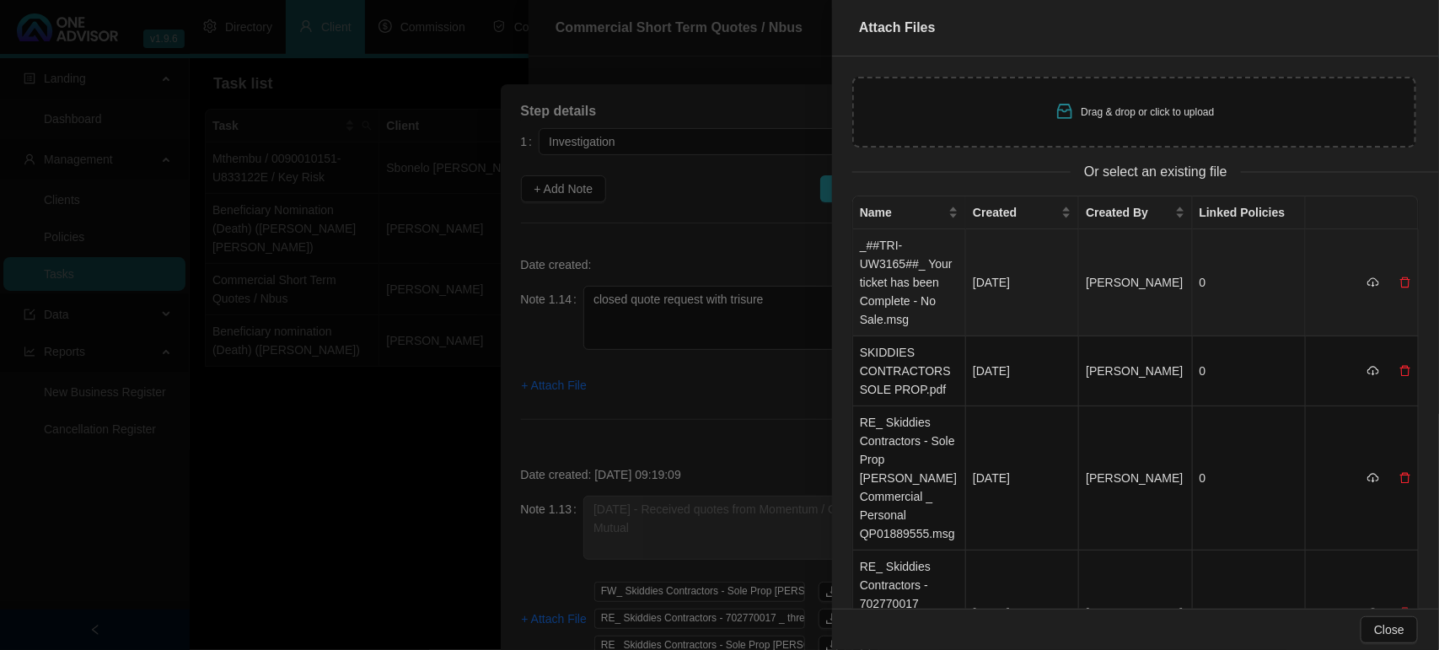
click at [891, 284] on td "_##TRI-UW3165##_ Your ticket has been Complete - No Sale.msg" at bounding box center [909, 282] width 113 height 107
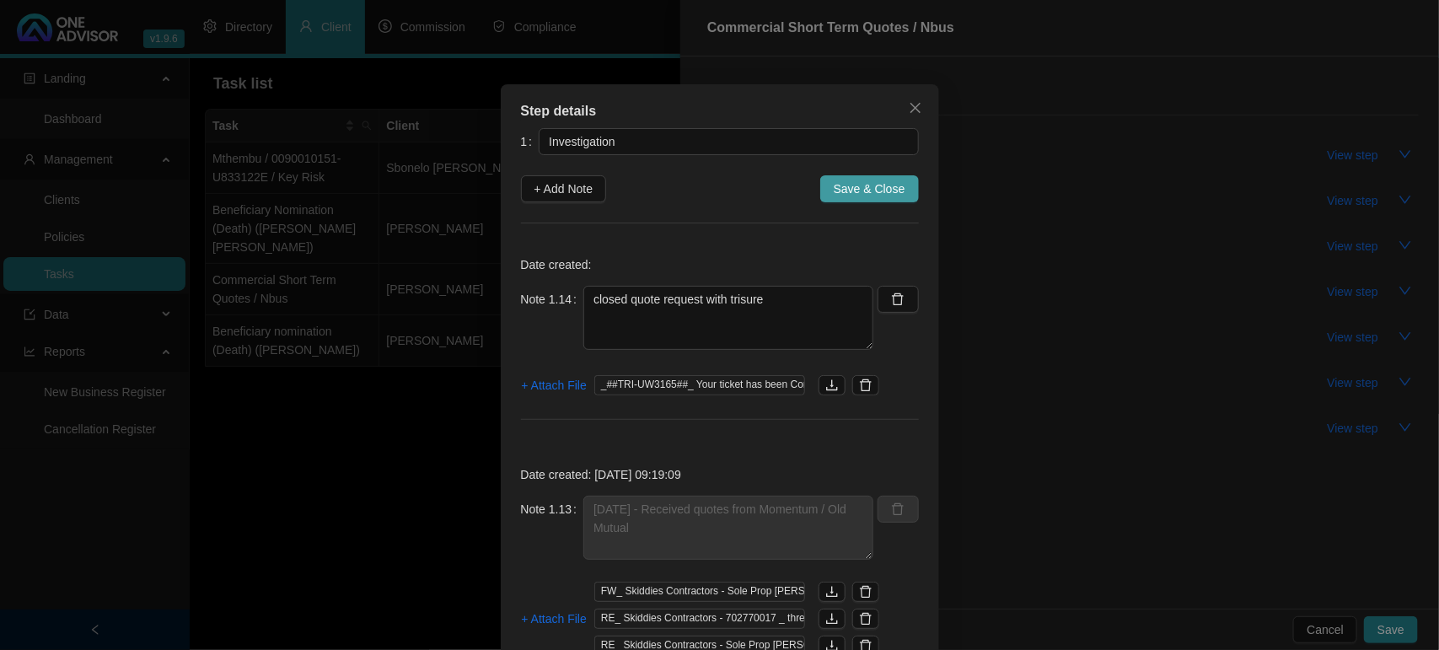
click at [852, 192] on span "Save & Close" at bounding box center [870, 189] width 72 height 19
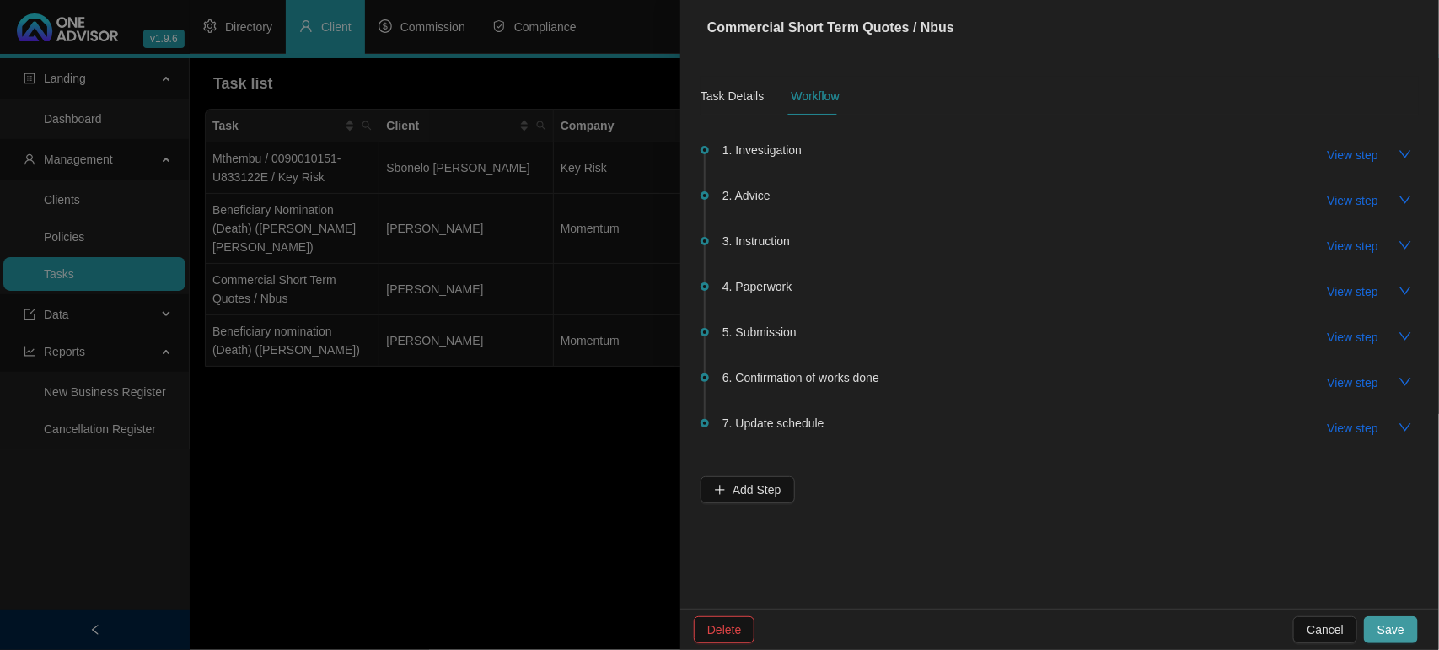
click at [1401, 628] on span "Save" at bounding box center [1391, 630] width 27 height 19
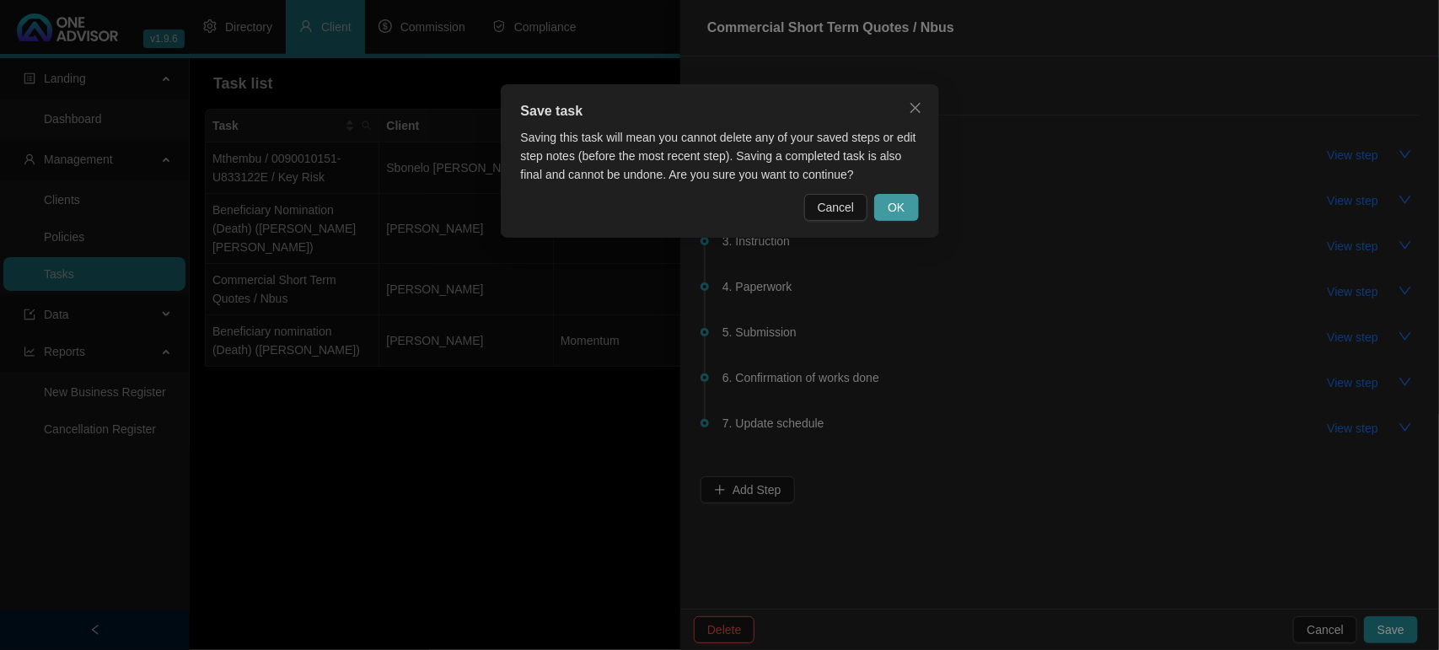
click at [889, 208] on span "OK" at bounding box center [896, 207] width 17 height 19
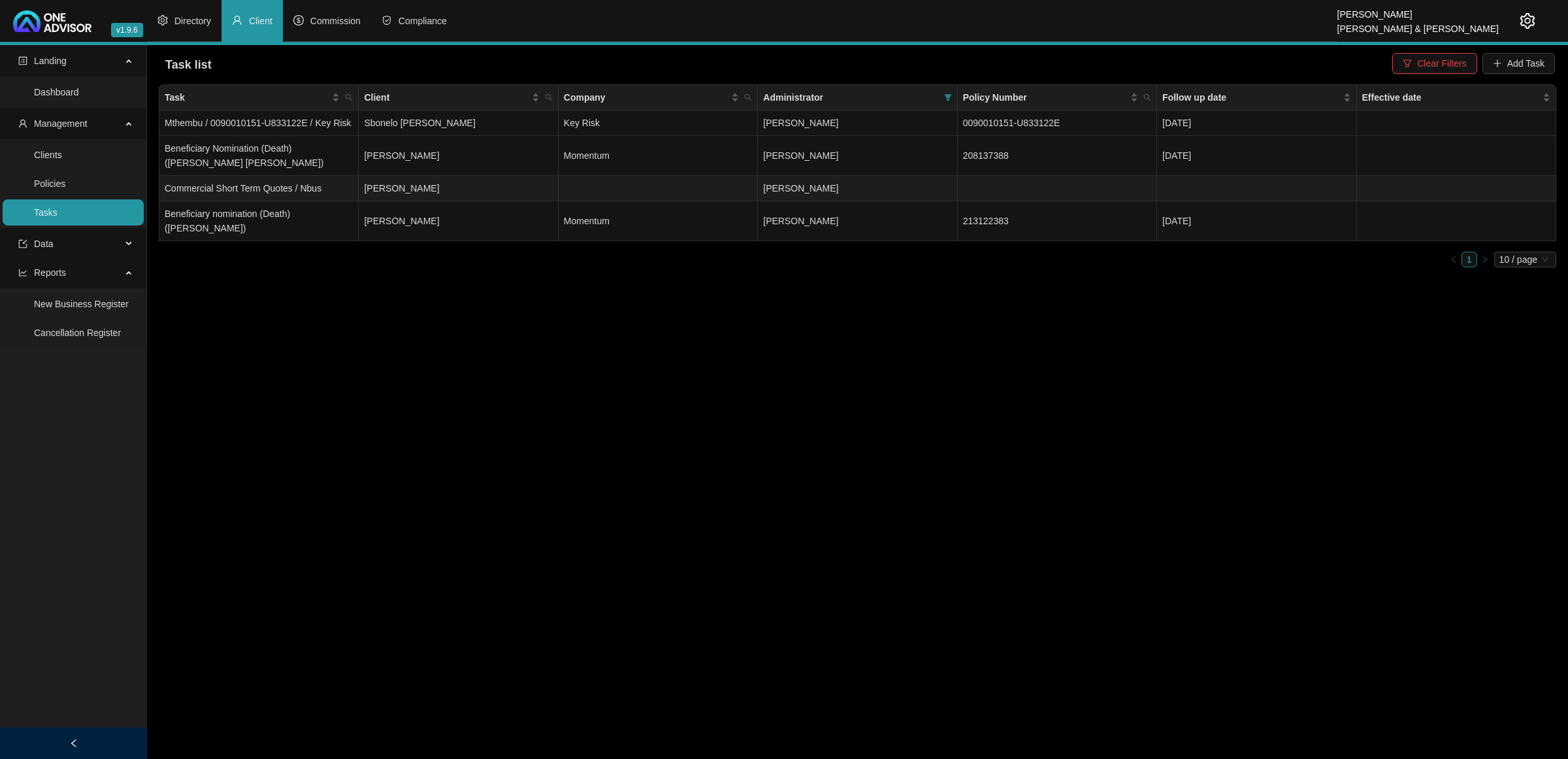
click at [504, 188] on td "[PERSON_NAME]" at bounding box center [458, 188] width 199 height 26
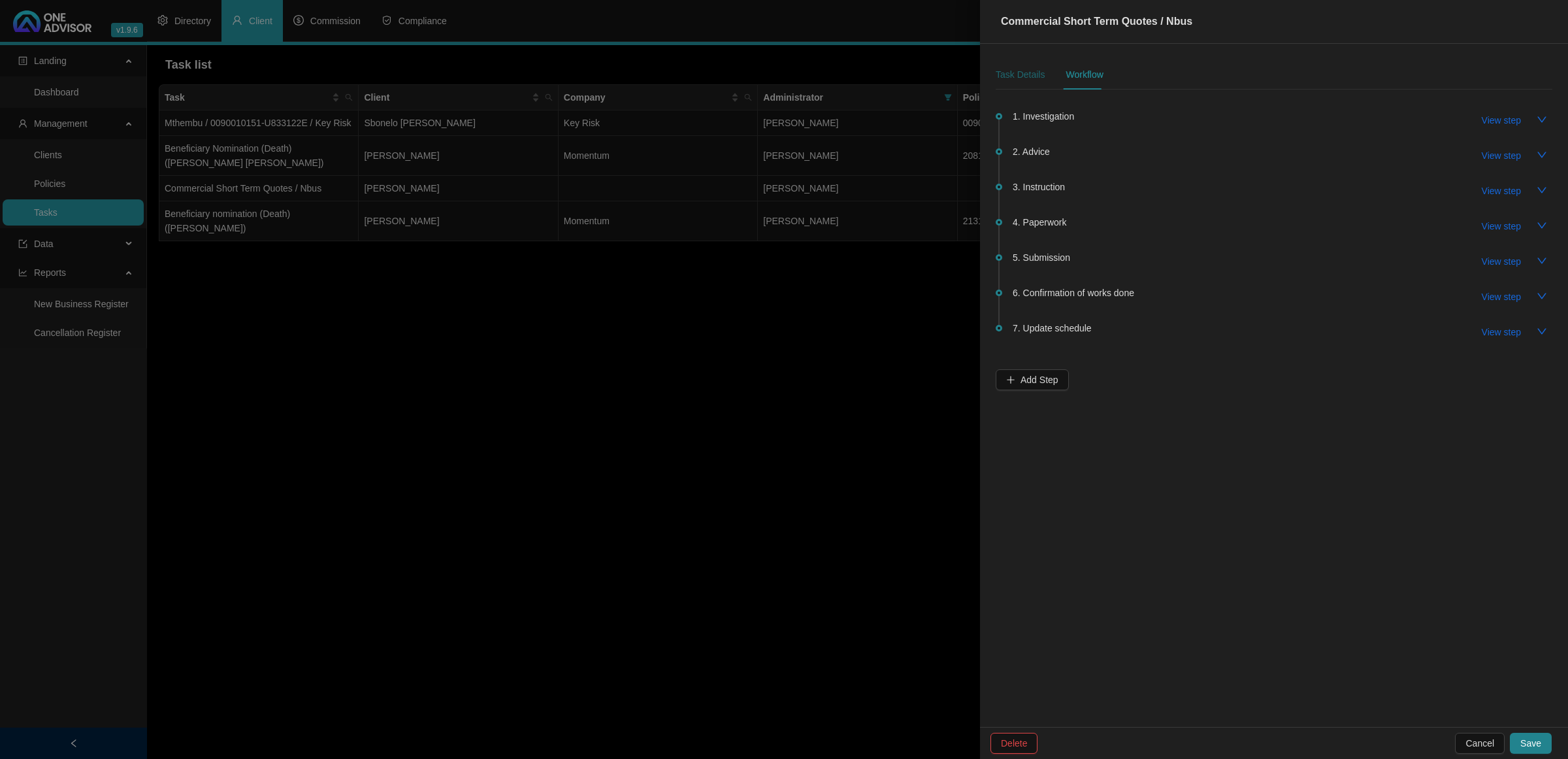
click at [1038, 76] on div "Task Details" at bounding box center [1020, 74] width 49 height 15
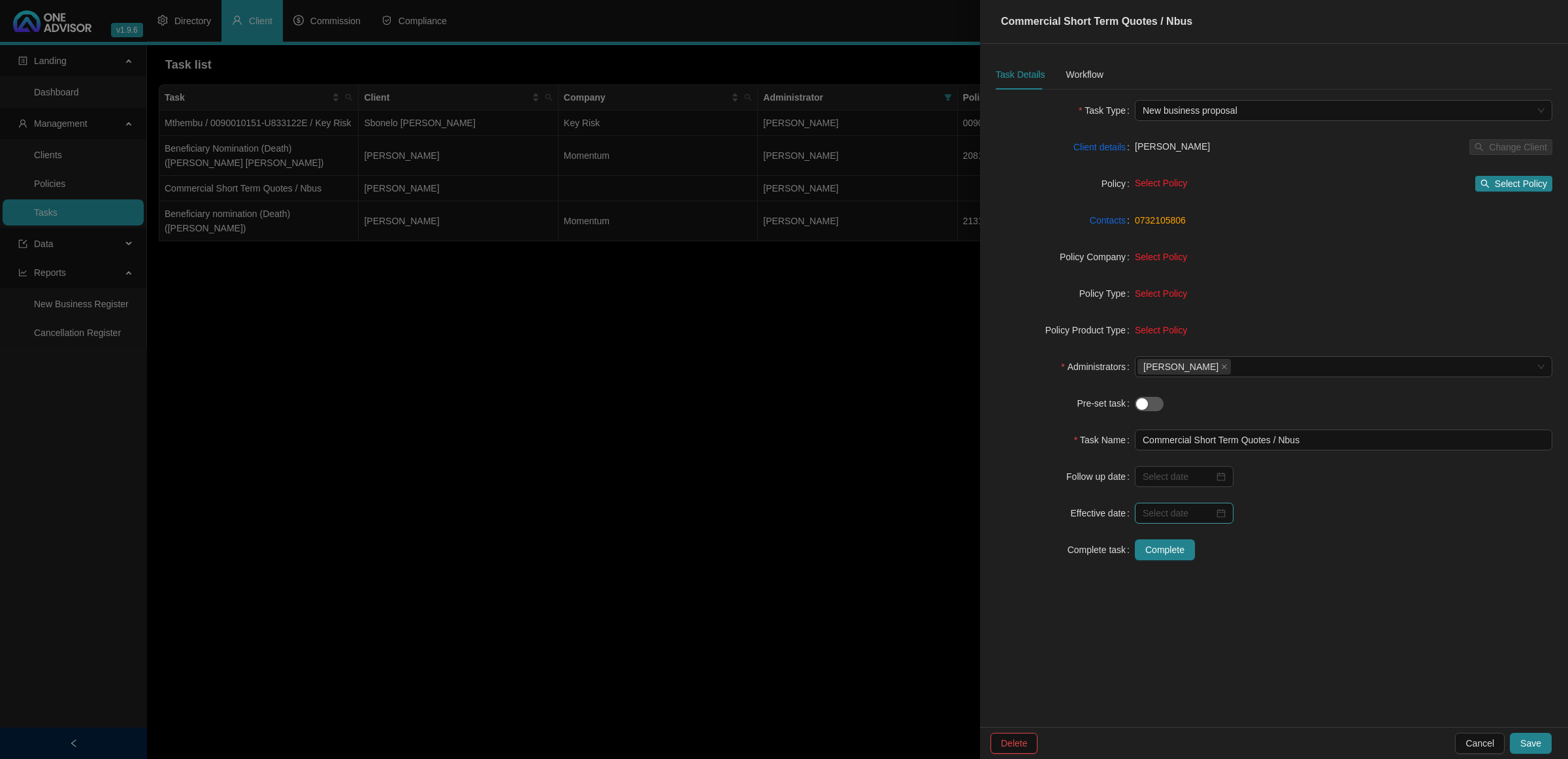
click at [1225, 514] on div at bounding box center [1184, 512] width 98 height 21
type input "[DATE]"
click at [1230, 592] on div "3" at bounding box center [1229, 595] width 16 height 16
click at [1188, 553] on button "Complete" at bounding box center [1165, 550] width 60 height 21
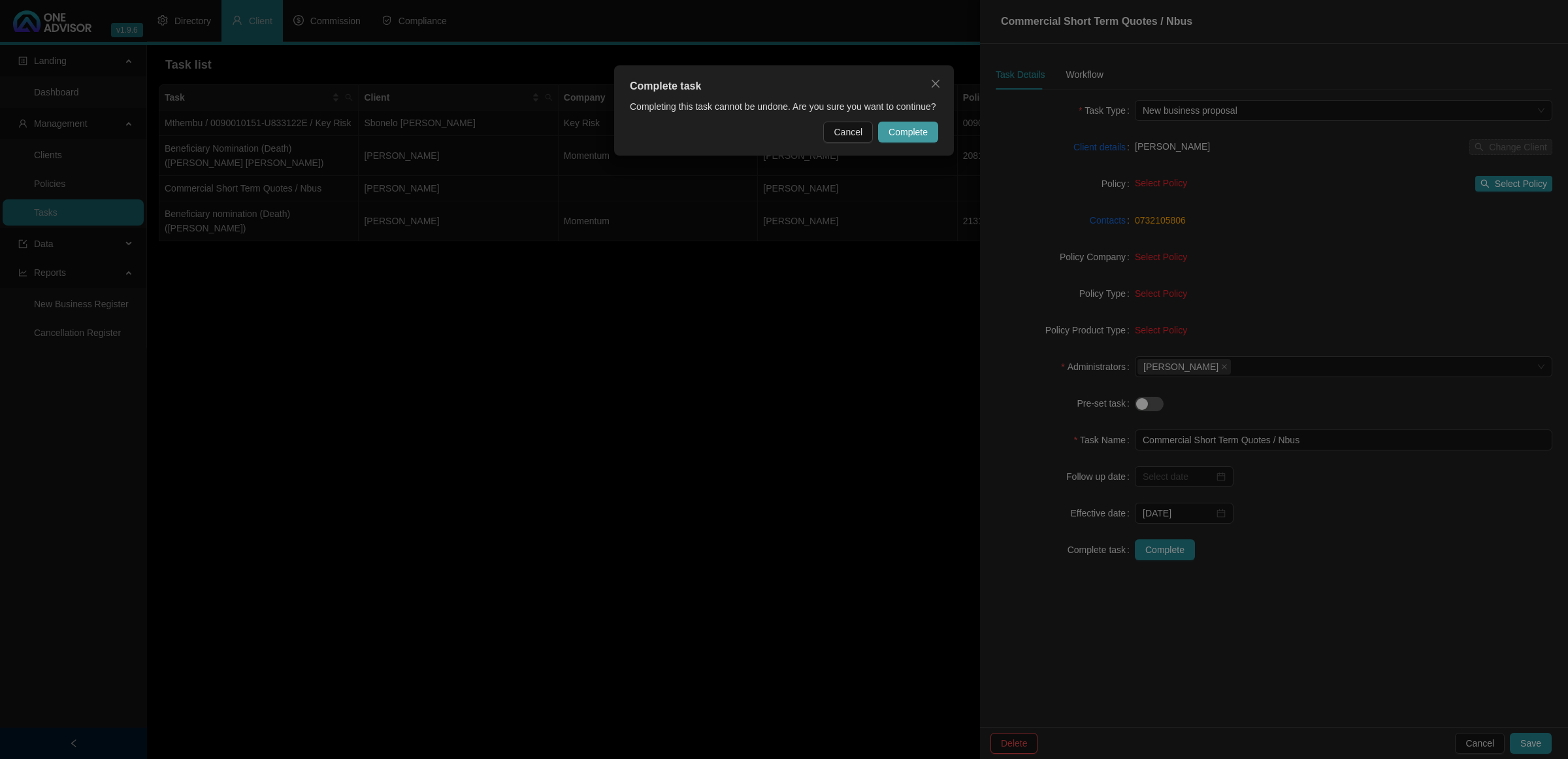
click at [912, 131] on span "Complete" at bounding box center [908, 132] width 40 height 15
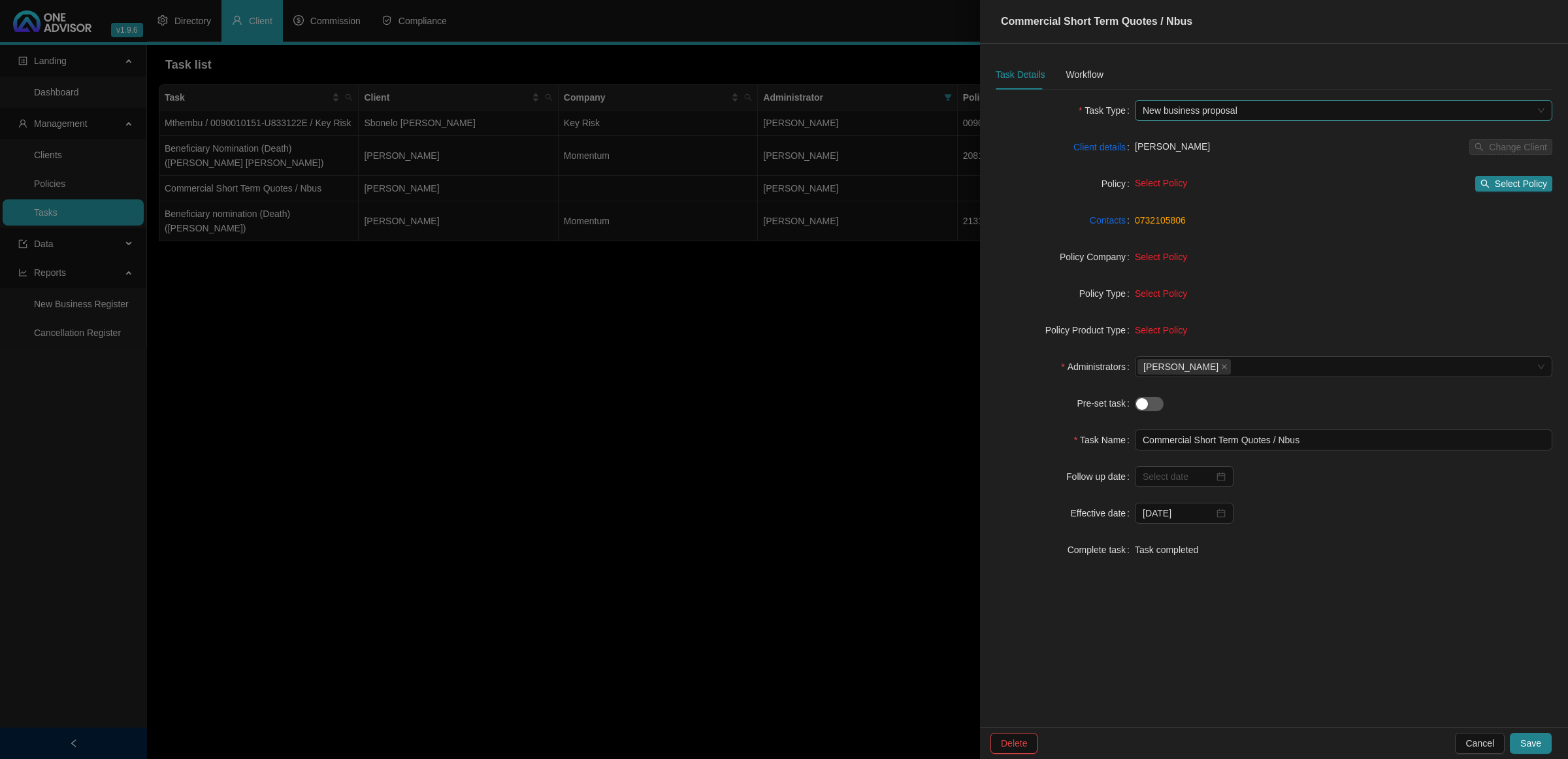
click at [1239, 102] on span "New business proposal" at bounding box center [1344, 110] width 401 height 19
click at [1239, 106] on span "New business proposal" at bounding box center [1344, 110] width 401 height 19
click at [1305, 431] on input "Commercial Short Term Quotes / Nbus" at bounding box center [1343, 440] width 418 height 21
type input "Commercial Short Term Quotes / Nbus - NTU"
click at [1543, 743] on button "Save" at bounding box center [1531, 743] width 42 height 21
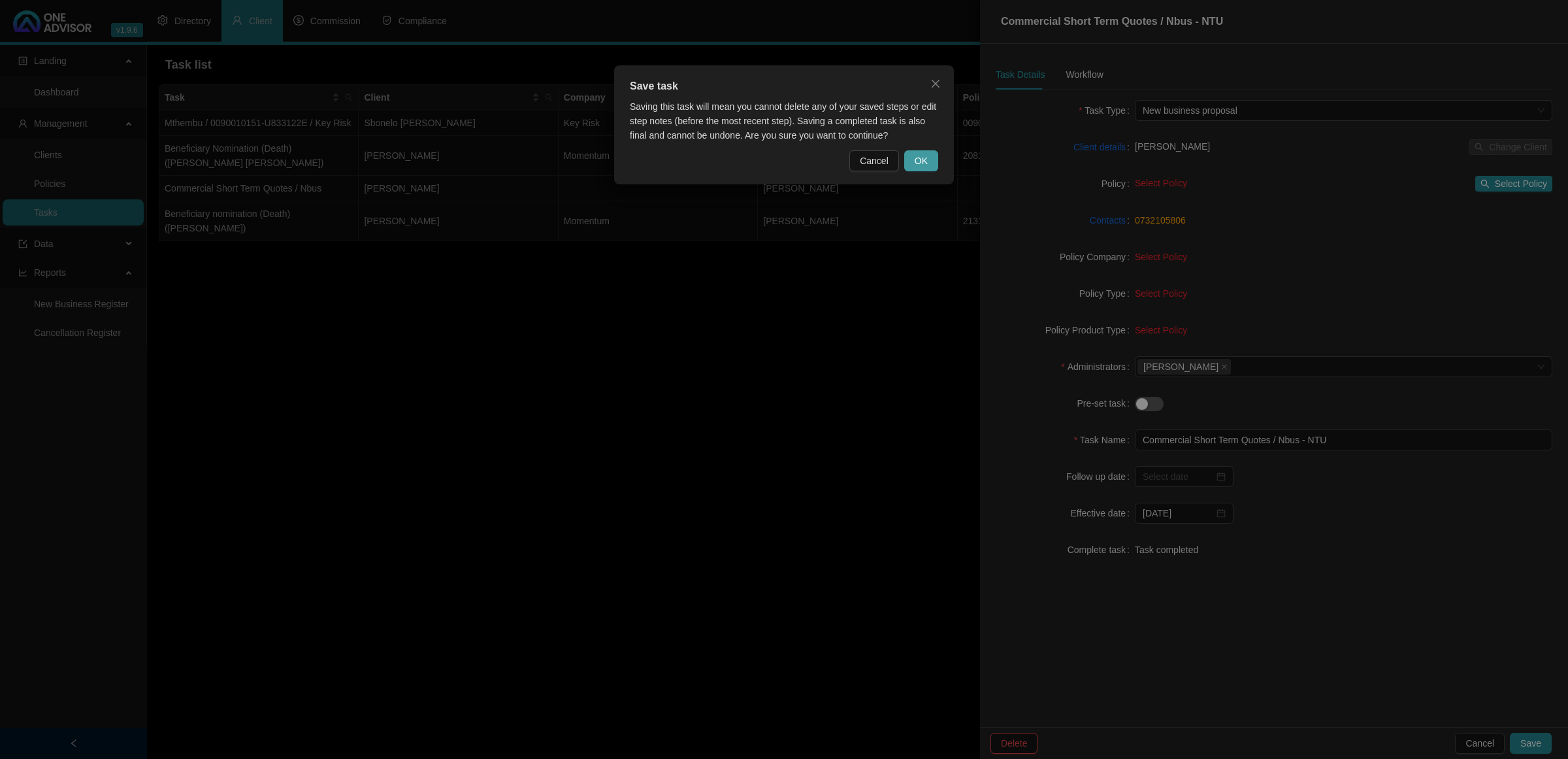
click at [918, 157] on span "OK" at bounding box center [921, 160] width 13 height 15
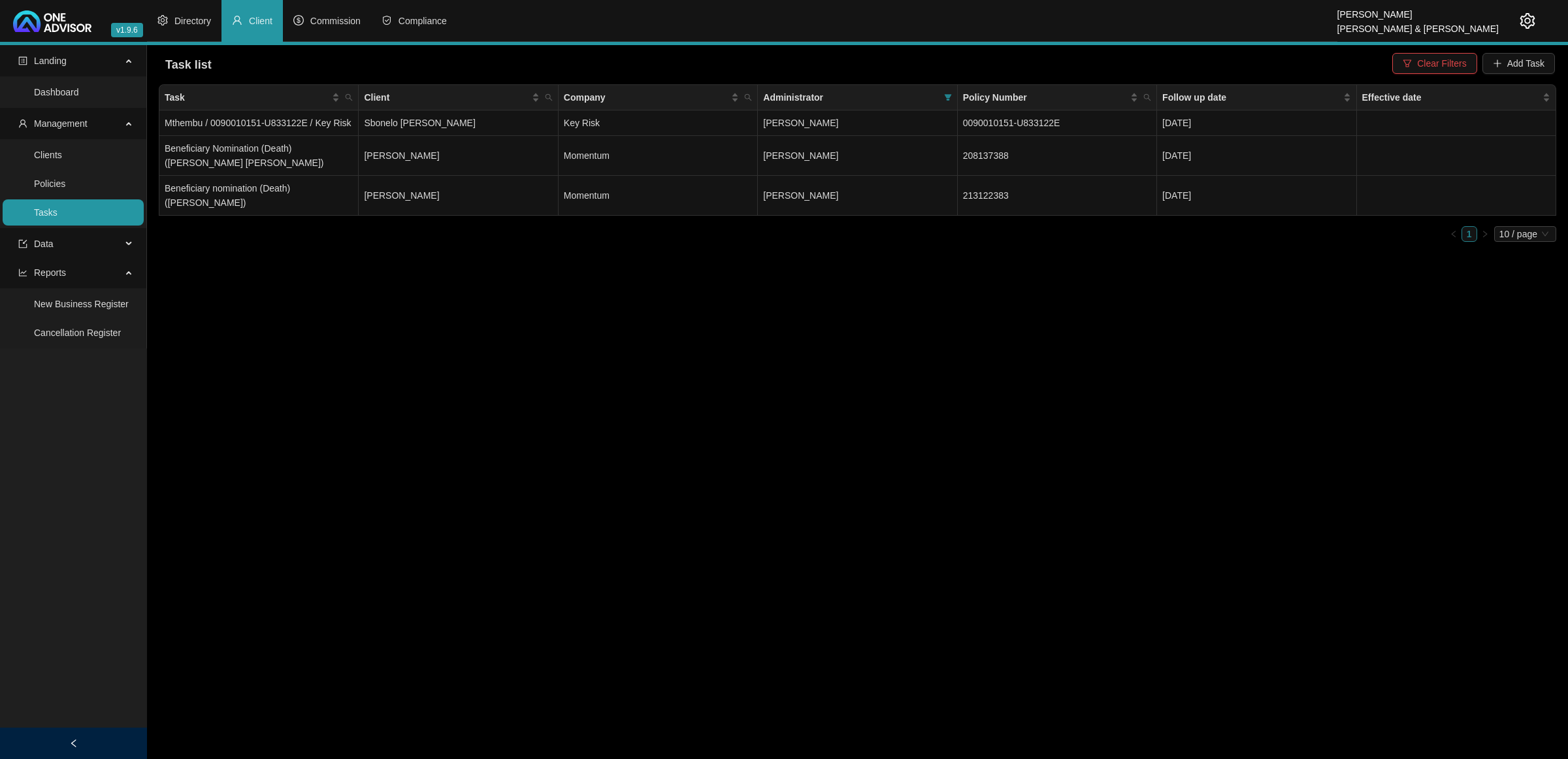
click at [57, 218] on link "Tasks" at bounding box center [46, 212] width 23 height 10
click at [1429, 62] on span "Clear Filters" at bounding box center [1442, 64] width 49 height 15
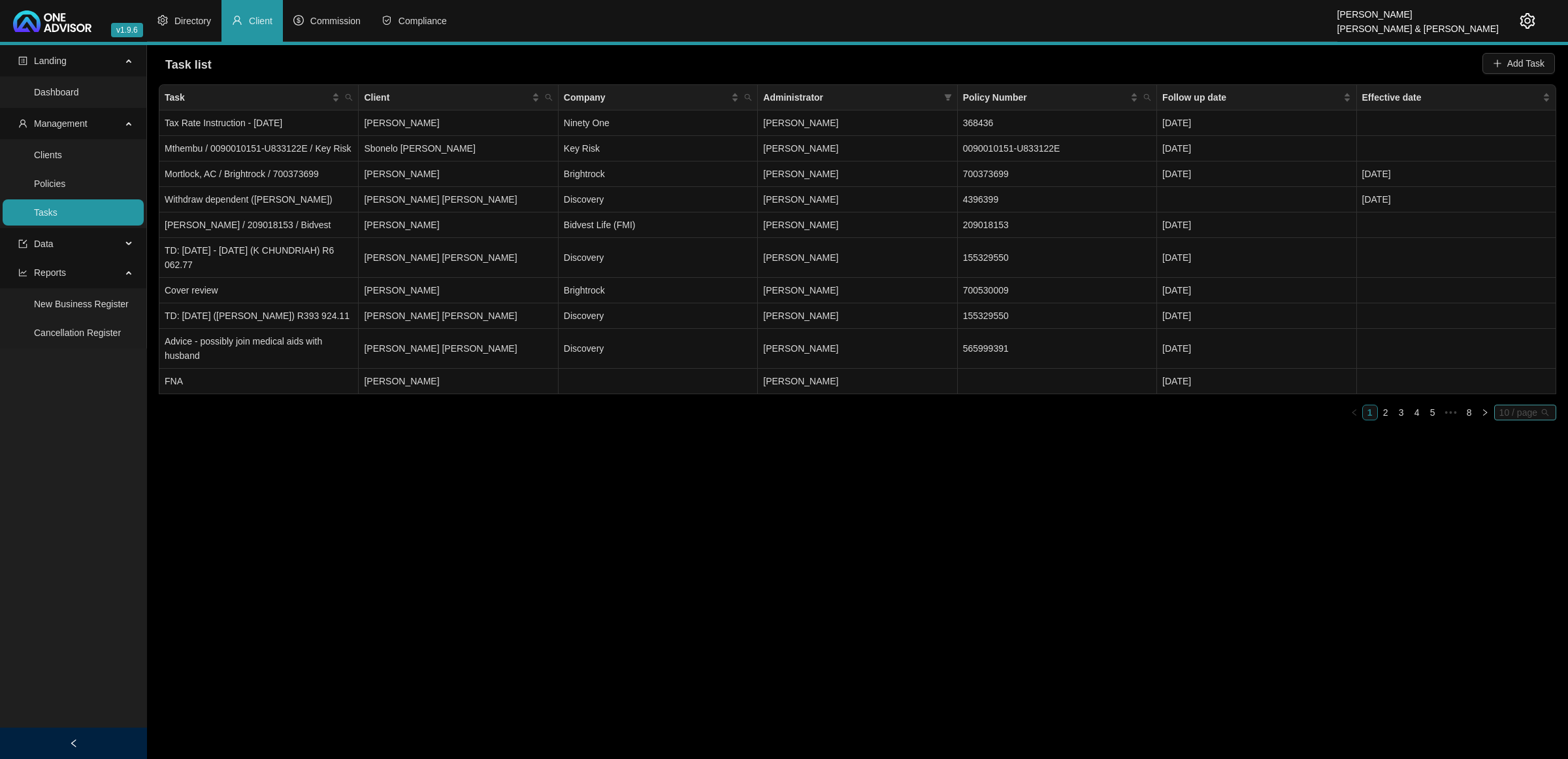
click at [1511, 416] on span "10 / page" at bounding box center [1525, 412] width 52 height 15
click at [1513, 495] on div "100 / page" at bounding box center [1527, 499] width 43 height 15
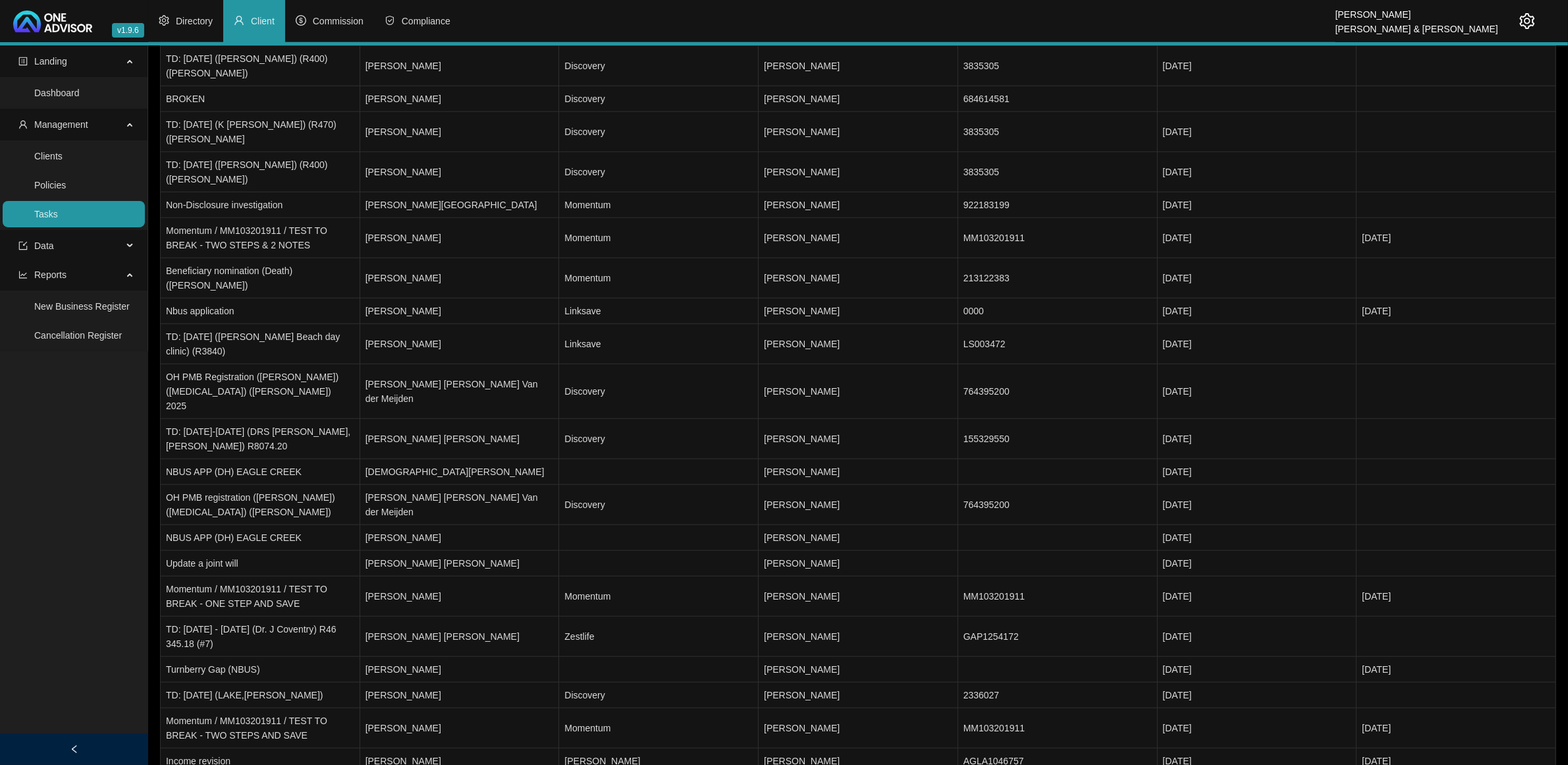
scroll to position [1409, 0]
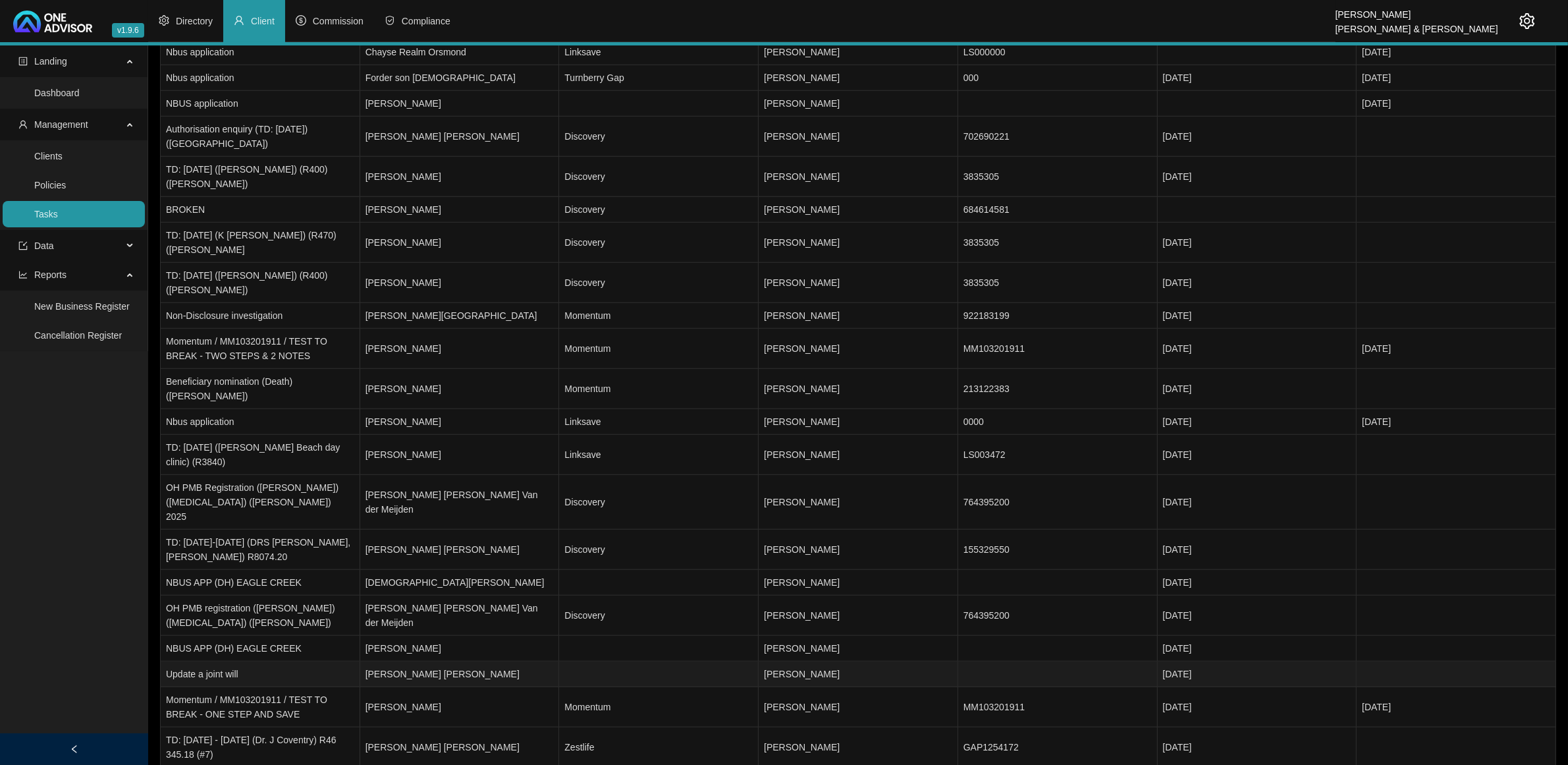
click at [271, 661] on td "Update a joint will" at bounding box center [260, 674] width 199 height 26
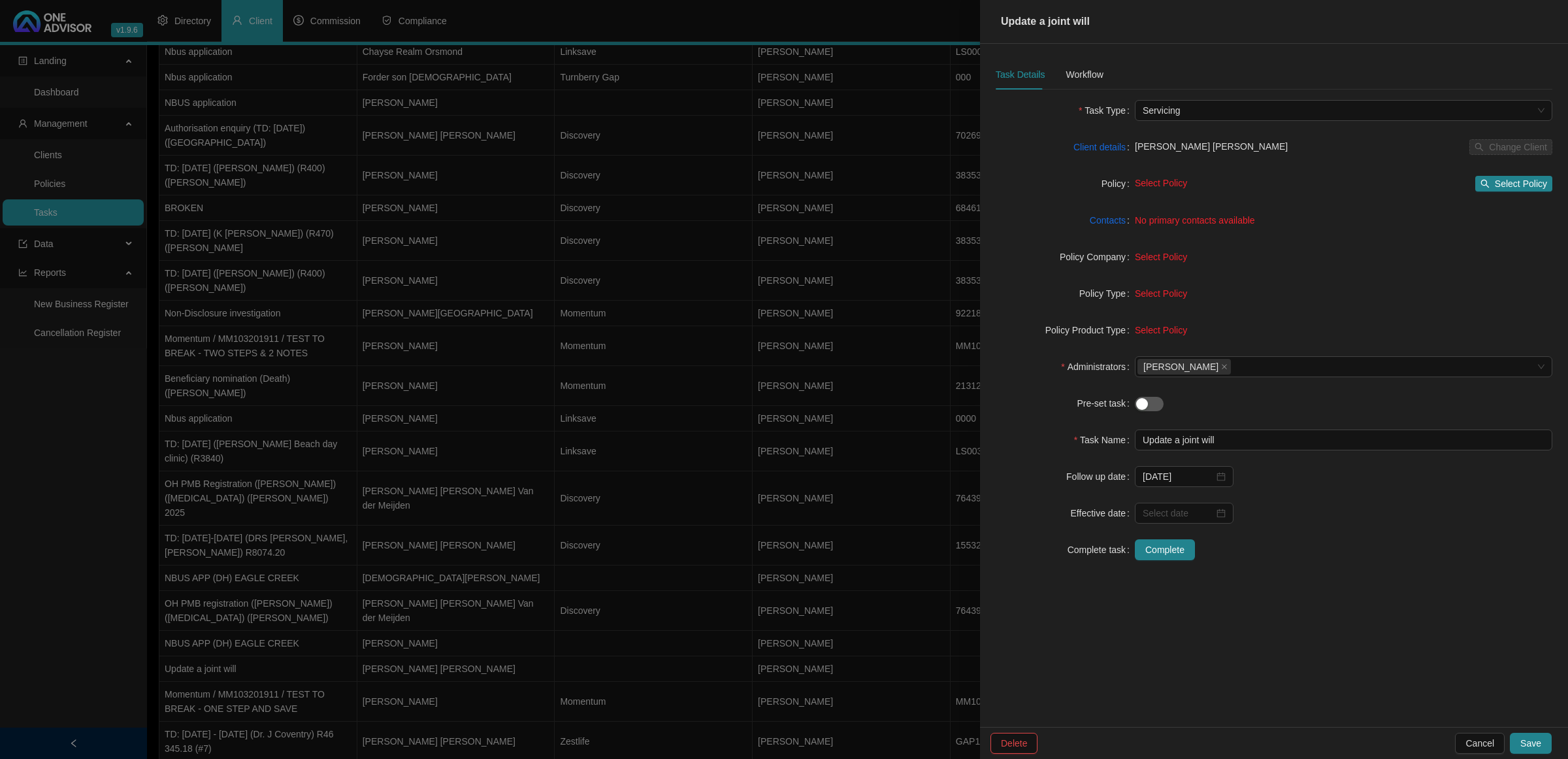
click at [250, 530] on div at bounding box center [784, 379] width 1568 height 759
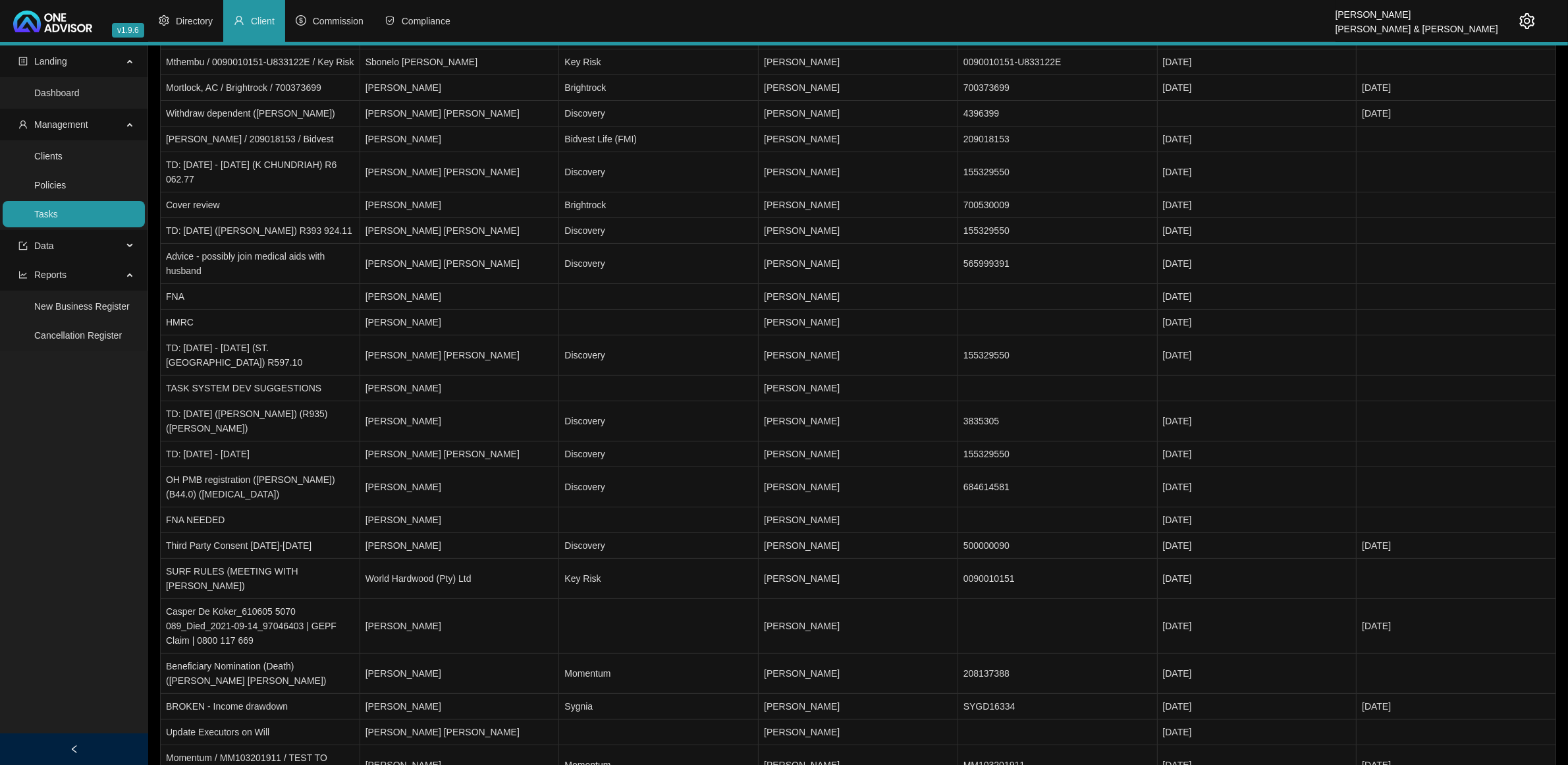
scroll to position [0, 0]
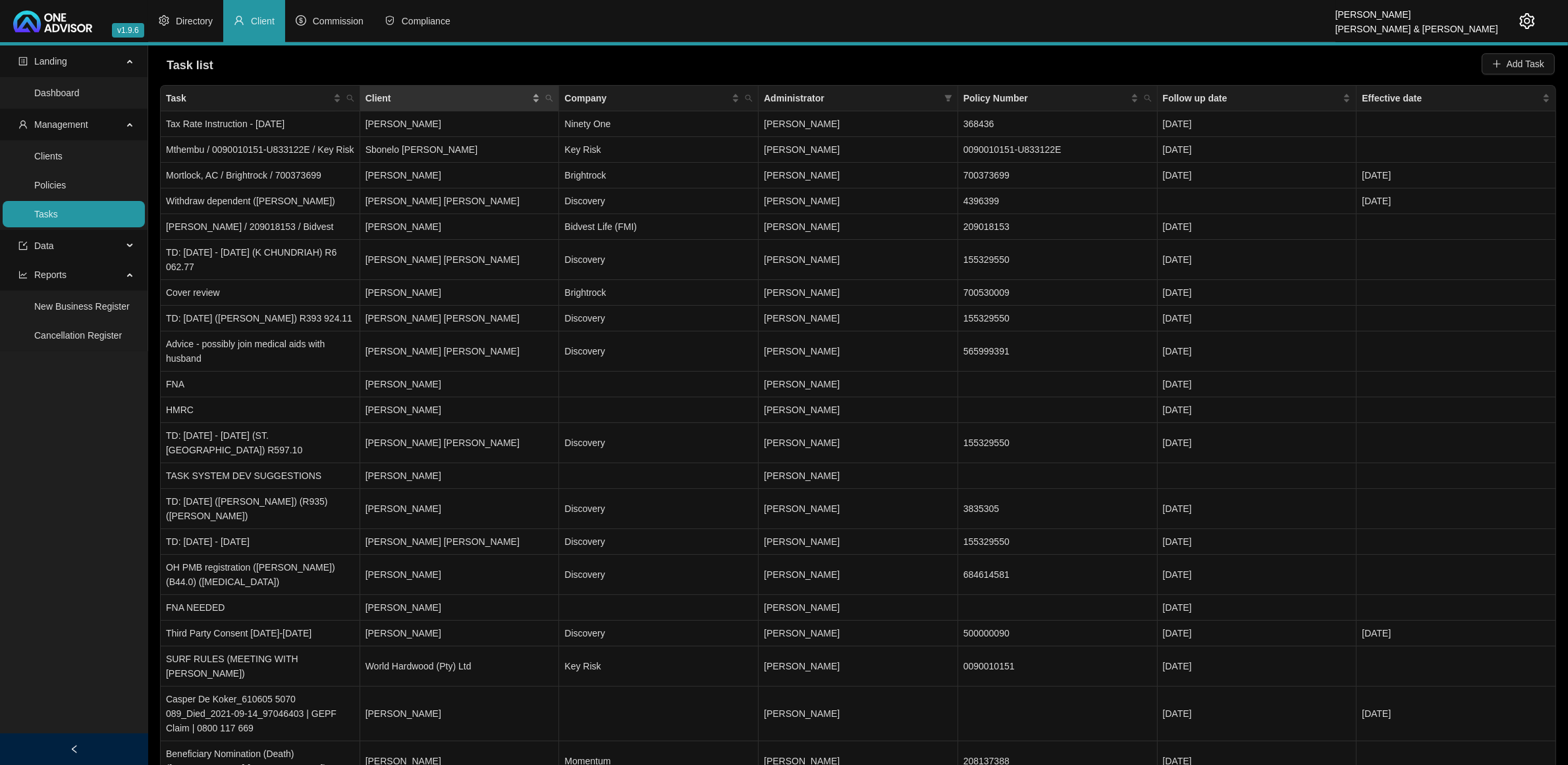
click at [540, 92] on div "Client" at bounding box center [453, 98] width 175 height 15
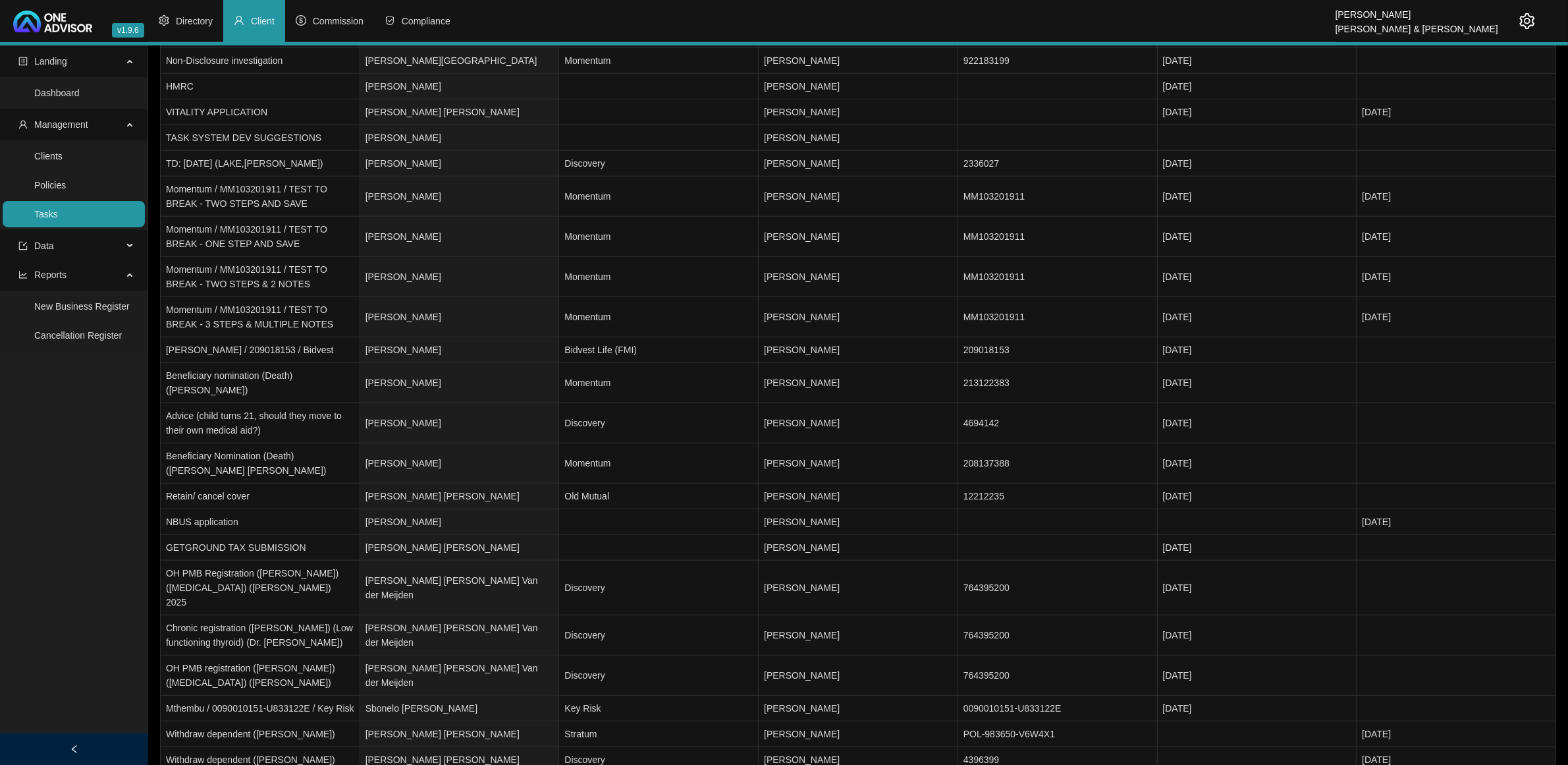
scroll to position [1573, 0]
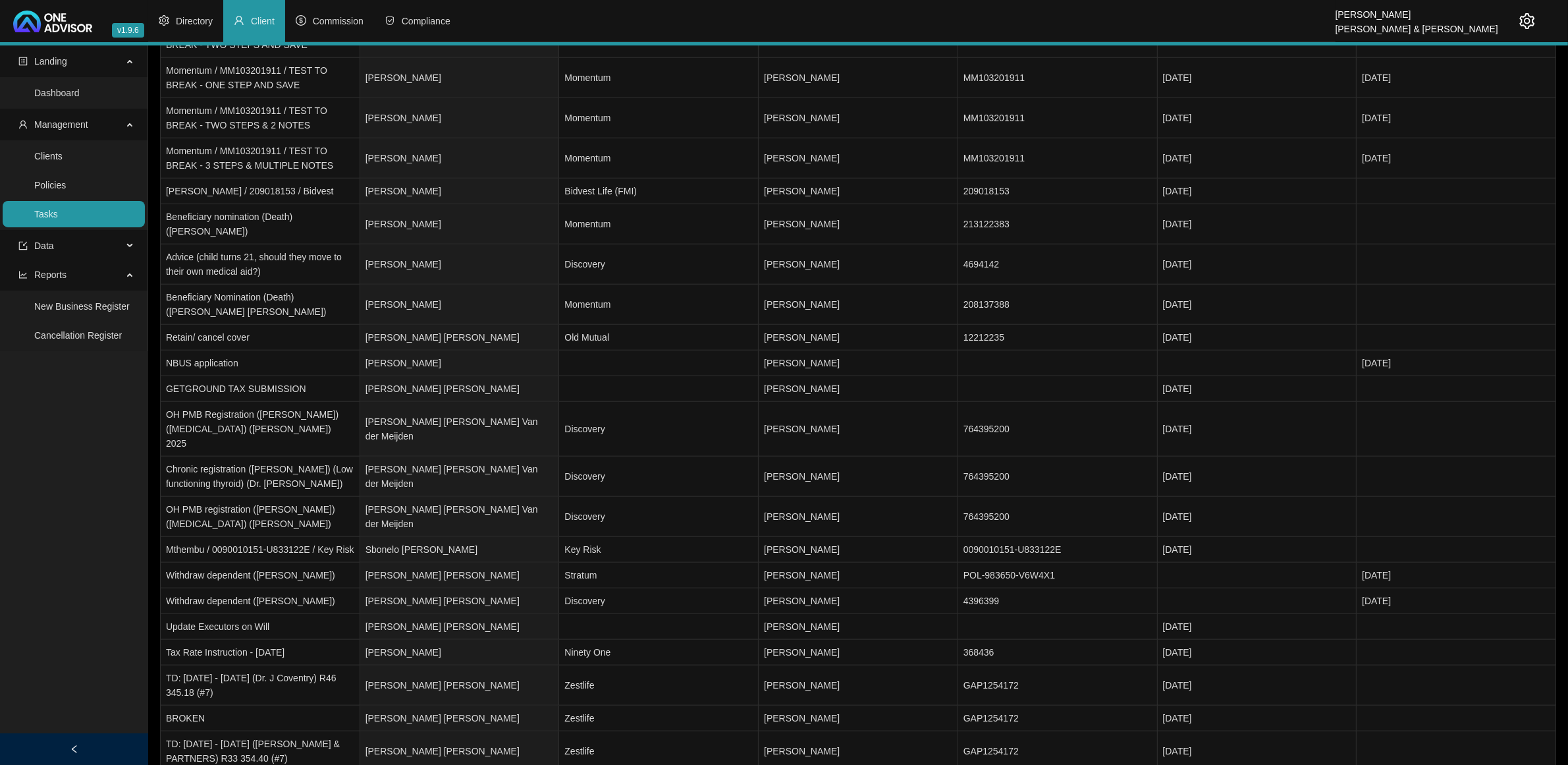
click at [58, 213] on link "Tasks" at bounding box center [46, 213] width 23 height 10
click at [63, 159] on link "Clients" at bounding box center [48, 156] width 28 height 10
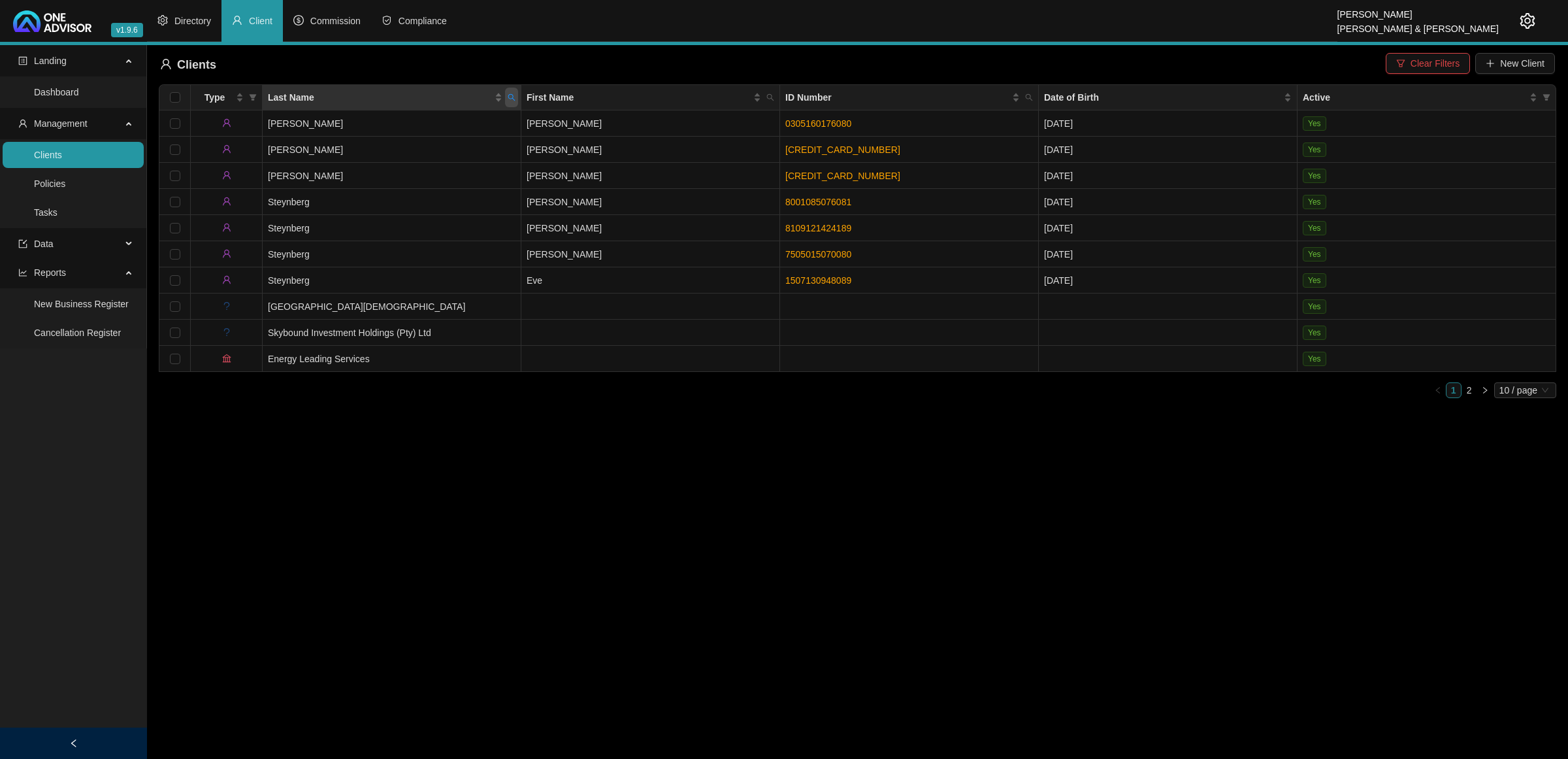
click at [511, 97] on icon "search" at bounding box center [512, 98] width 8 height 8
type input "[PERSON_NAME]"
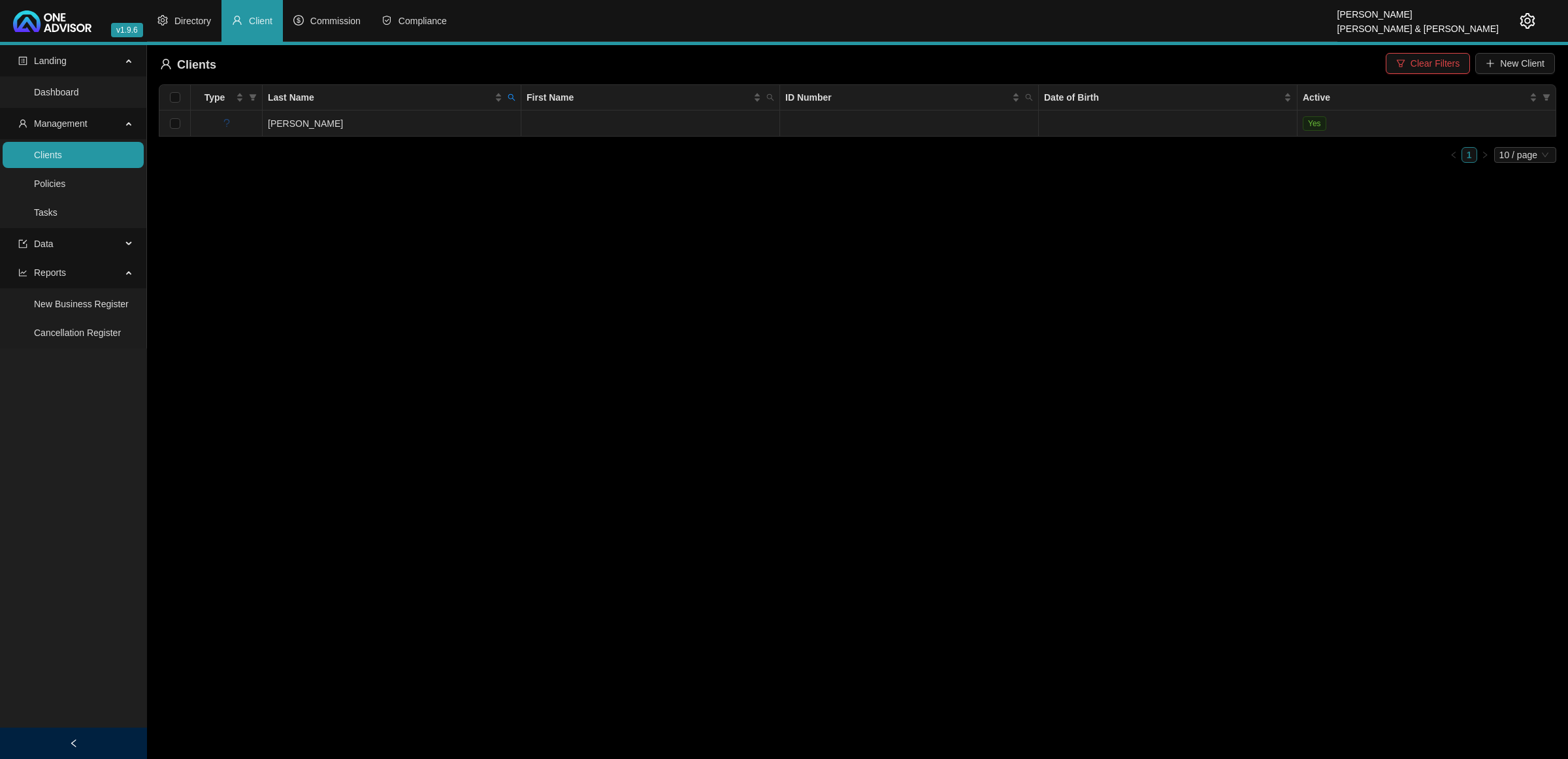
click at [495, 119] on td "[PERSON_NAME]" at bounding box center [392, 123] width 259 height 26
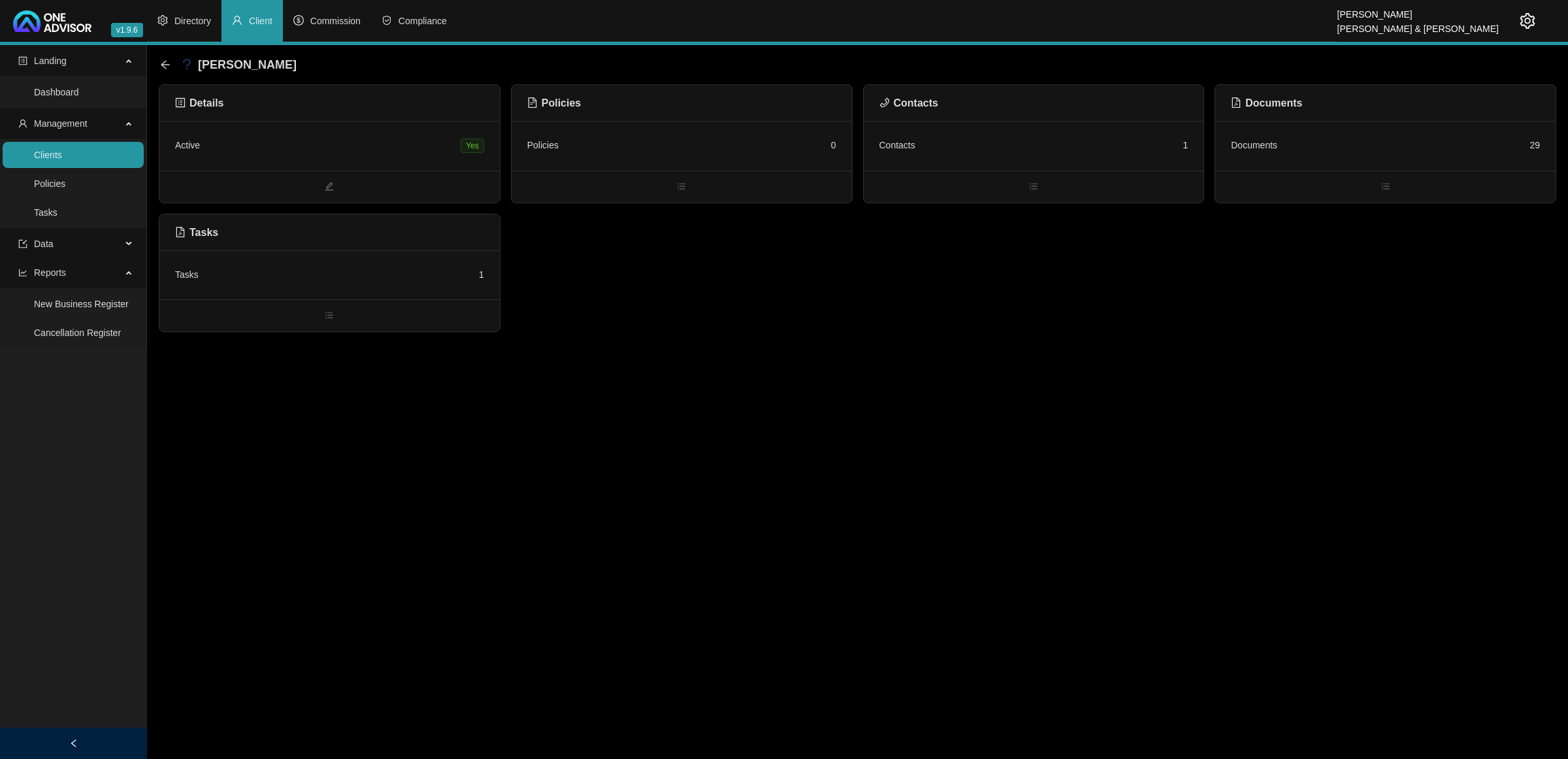
click at [407, 139] on div "Active Yes" at bounding box center [329, 146] width 309 height 19
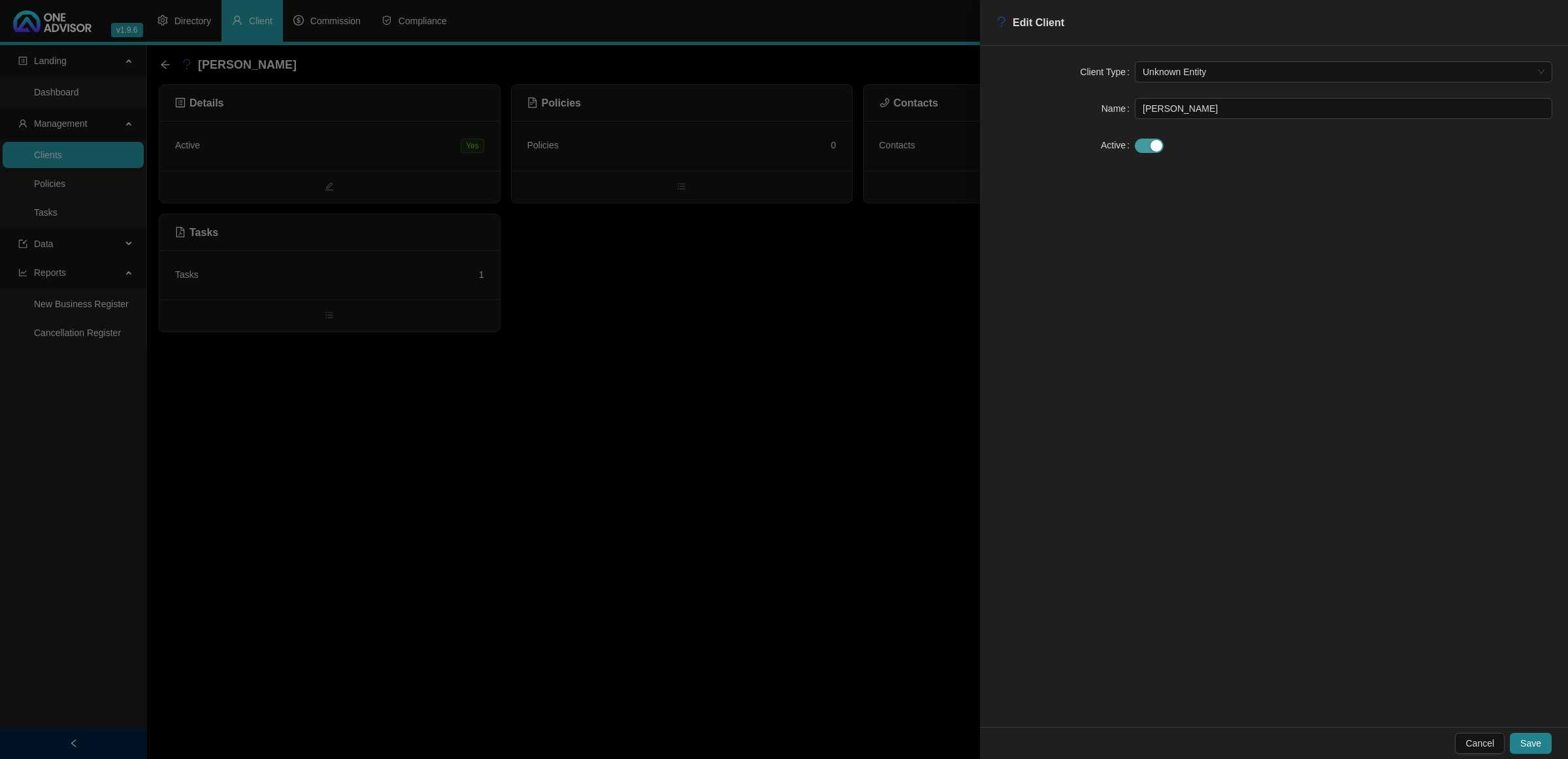
drag, startPoint x: 1147, startPoint y: 140, endPoint x: 1165, endPoint y: 164, distance: 30.0
click at [1148, 140] on span "button" at bounding box center [1149, 146] width 29 height 15
click at [1177, 189] on span at bounding box center [1344, 181] width 401 height 19
click at [1167, 226] on div "Prospective client" at bounding box center [1344, 229] width 397 height 15
click at [1540, 740] on span "Save" at bounding box center [1531, 743] width 21 height 15
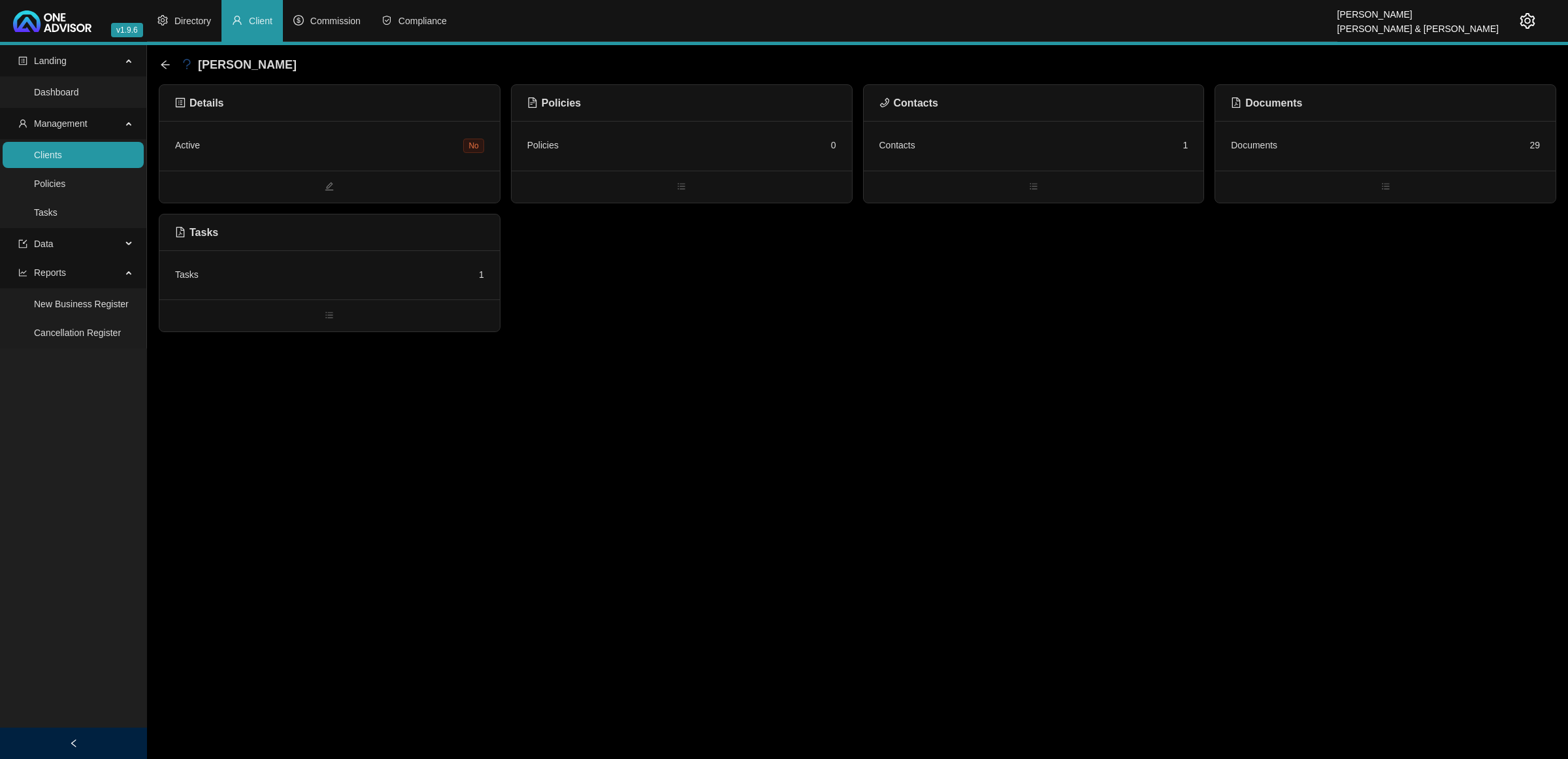
click at [62, 150] on link "Clients" at bounding box center [48, 154] width 28 height 10
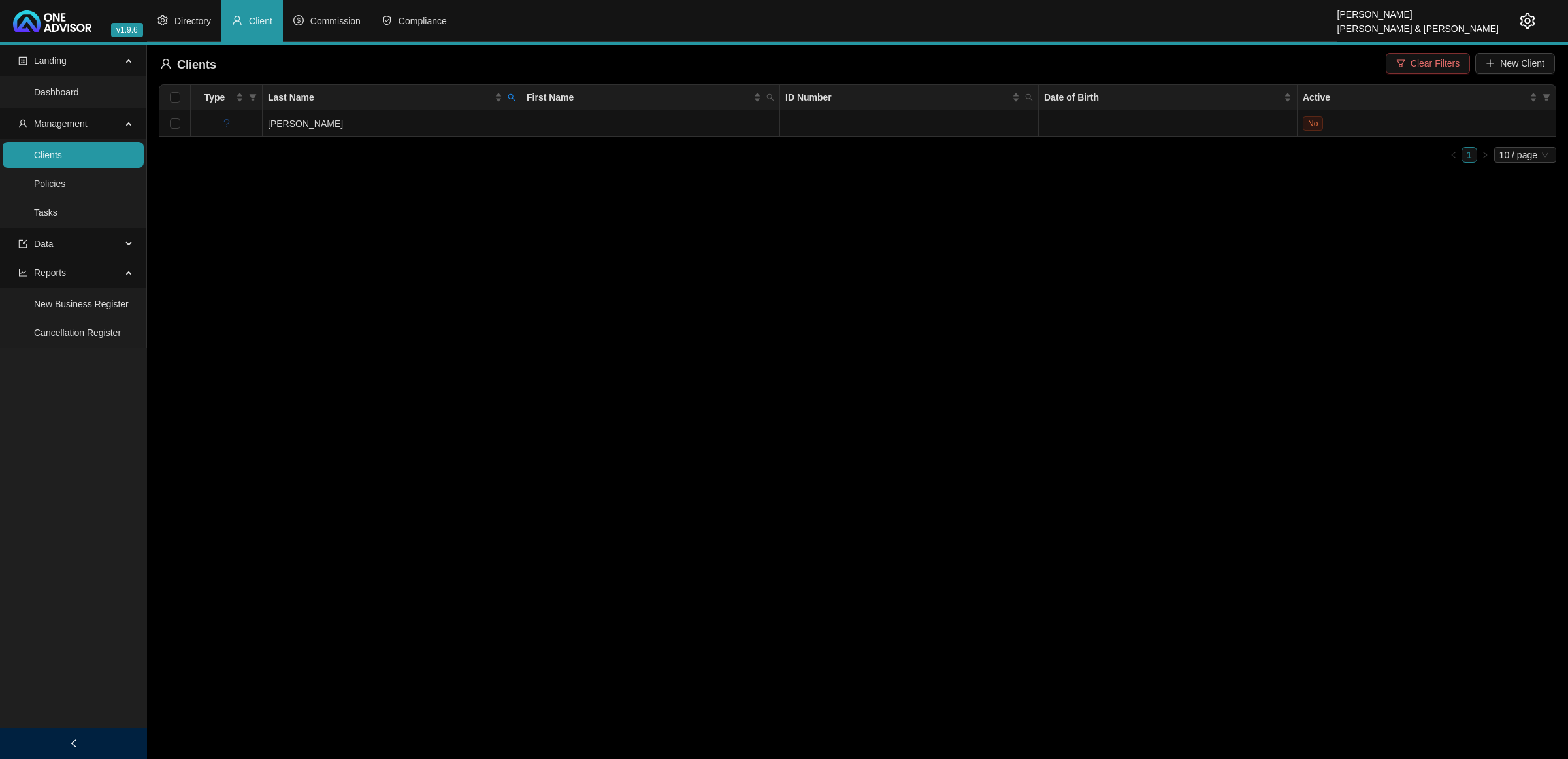
click at [1436, 54] on button "Clear Filters" at bounding box center [1428, 63] width 84 height 21
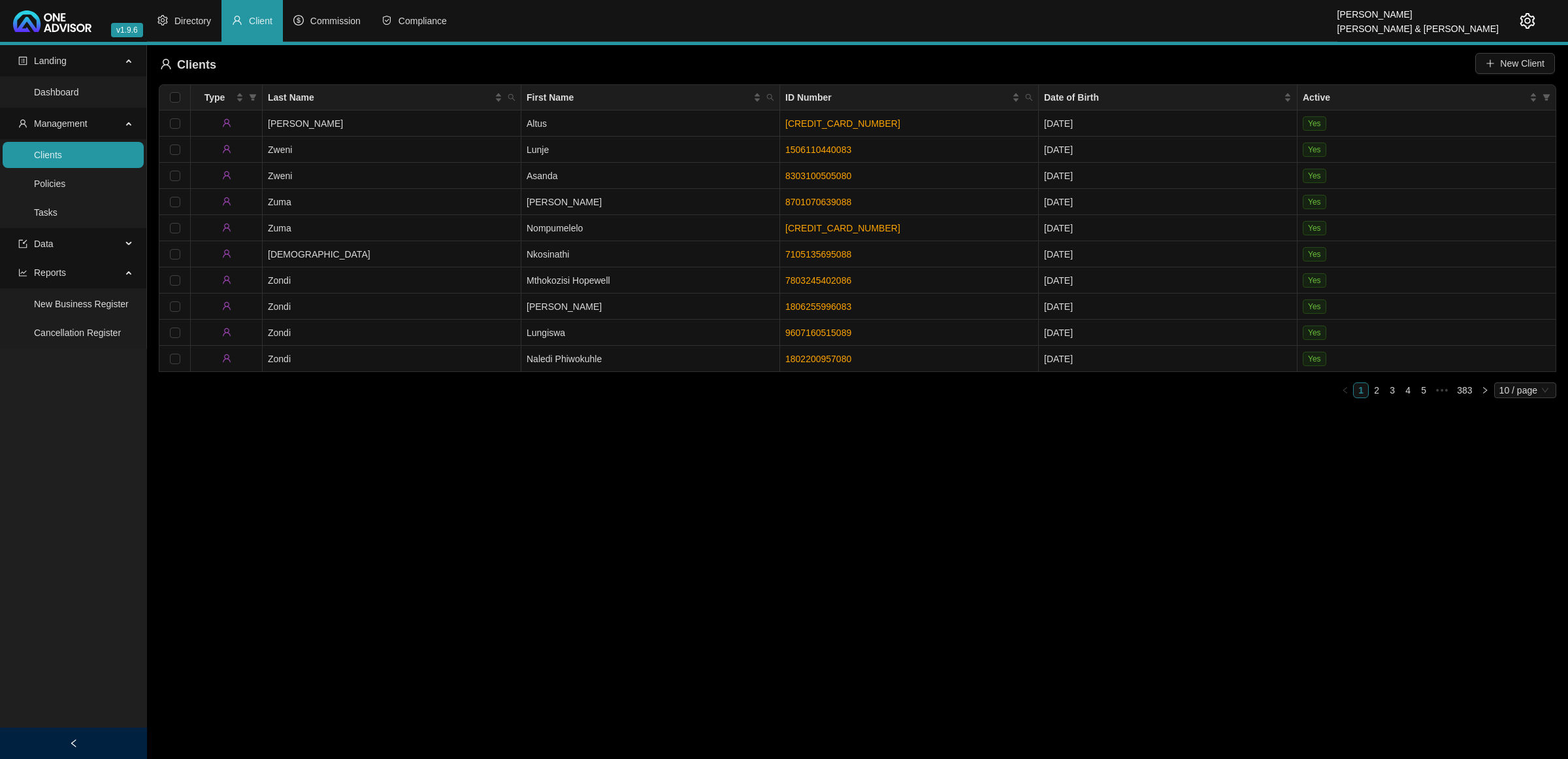
click at [1112, 494] on main "Landing Dashboard Management Clients Policies Tasks Data Reports New Business R…" at bounding box center [784, 402] width 1568 height 714
click at [331, 20] on span "Commission" at bounding box center [335, 20] width 50 height 10
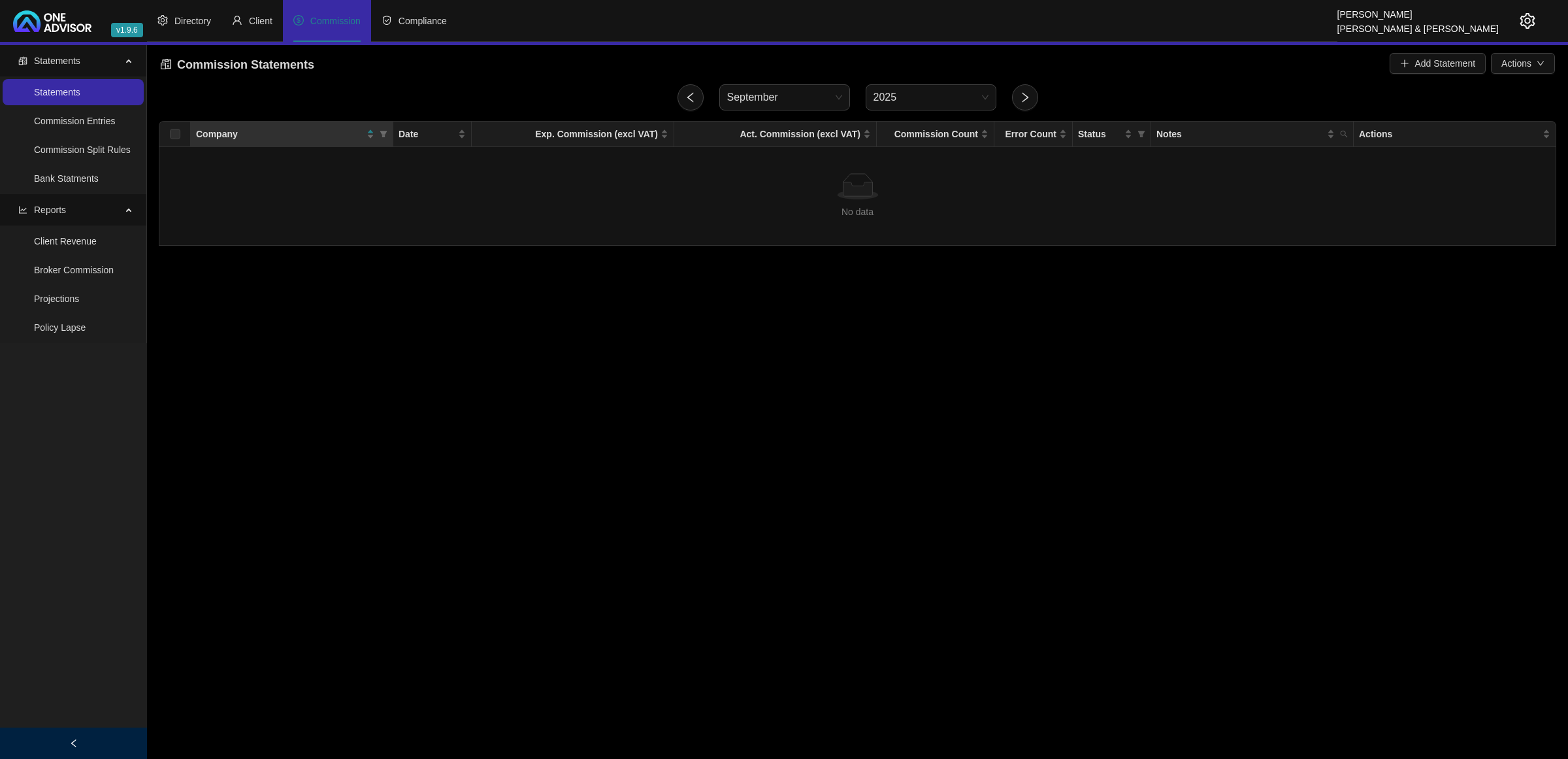
click at [1520, 19] on icon "setting" at bounding box center [1528, 21] width 16 height 16
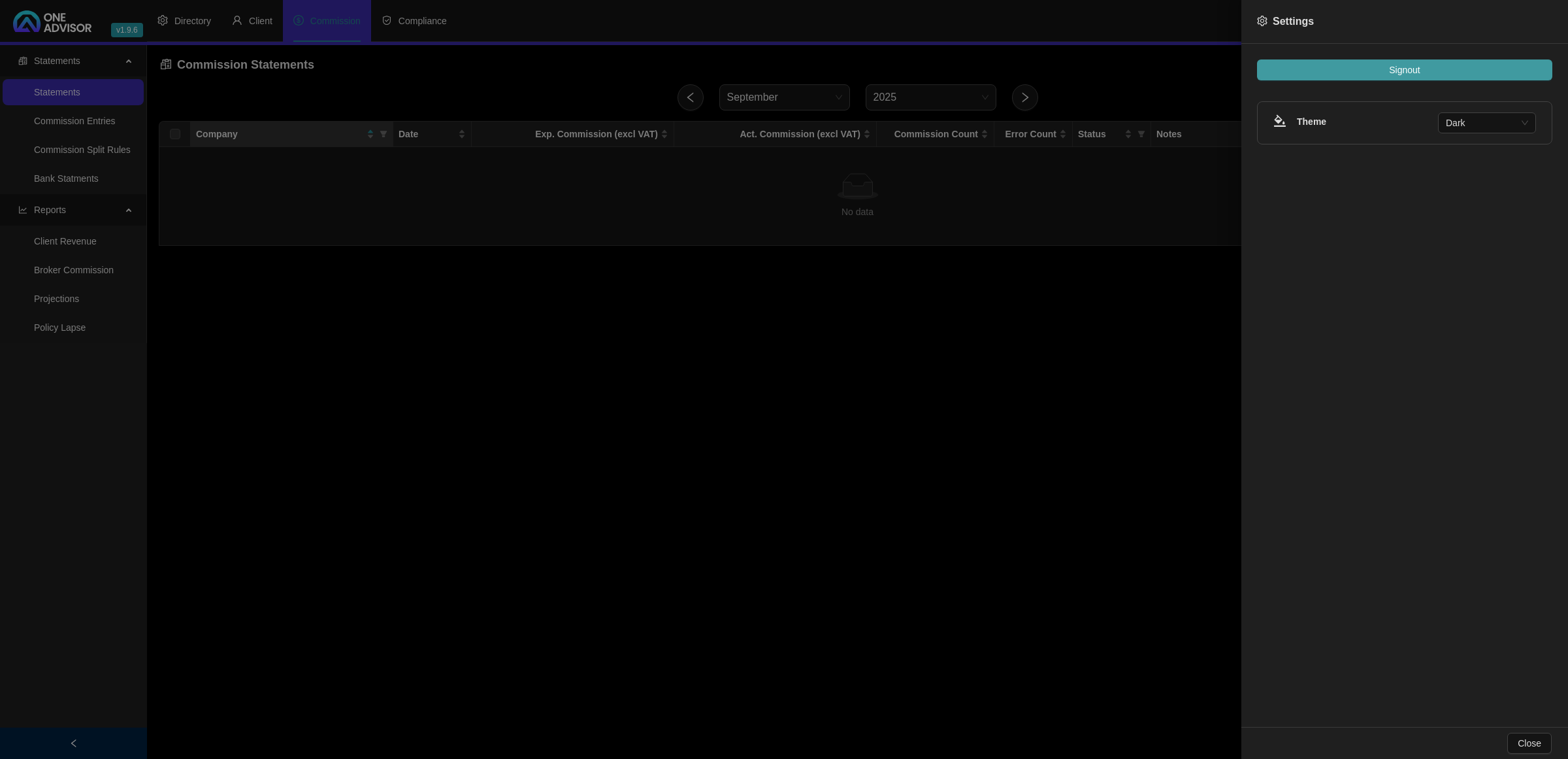
click at [1442, 71] on button "Signout" at bounding box center [1404, 70] width 295 height 21
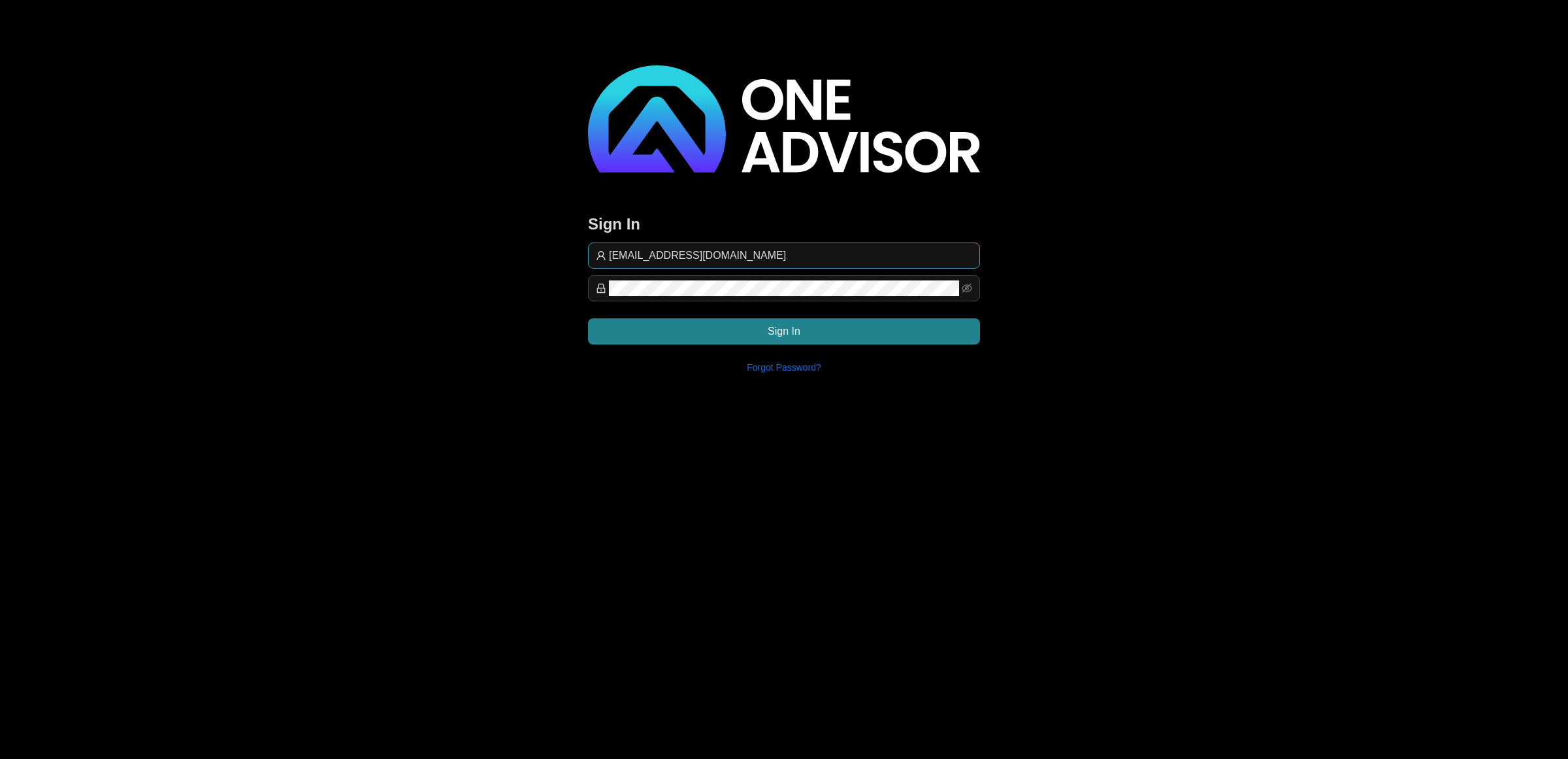
drag, startPoint x: 860, startPoint y: 252, endPoint x: 880, endPoint y: 266, distance: 24.4
click at [860, 252] on input "[EMAIL_ADDRESS][DOMAIN_NAME]" at bounding box center [791, 256] width 364 height 16
type input "[EMAIL_ADDRESS][DOMAIN_NAME]"
click at [740, 331] on button "Sign In" at bounding box center [784, 332] width 392 height 26
